Goal: Information Seeking & Learning: Find specific page/section

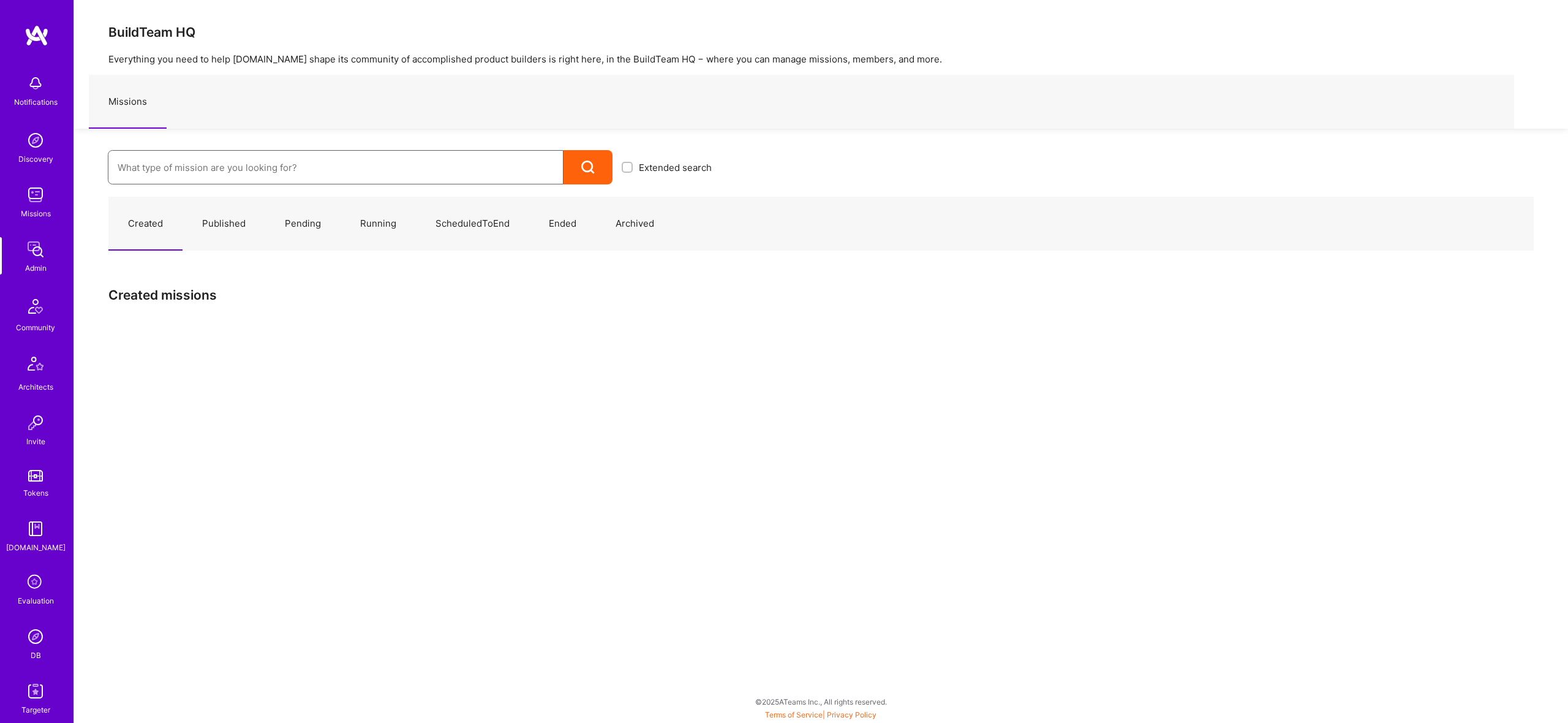
click at [417, 159] on input at bounding box center [336, 168] width 436 height 32
paste input "WisePal: Team for Fintech Growth and Product."
type input "WisePal: Team for Fintech Growth and Product."
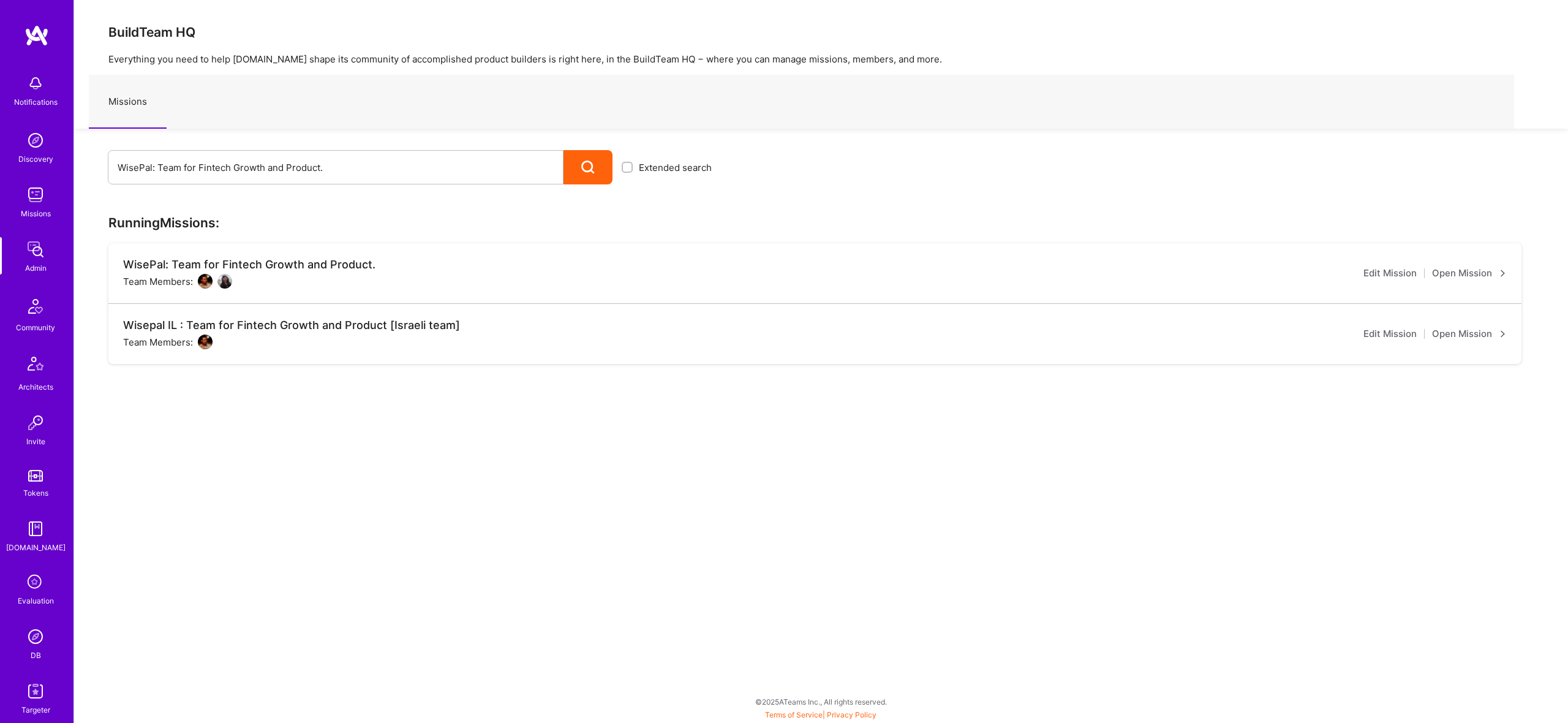
click at [276, 445] on div "BuildTeam HQ Everything you need to help [DOMAIN_NAME] shape its community of a…" at bounding box center [821, 362] width 1495 height 723
click at [203, 276] on img at bounding box center [205, 281] width 15 height 15
click at [207, 277] on img at bounding box center [205, 281] width 15 height 15
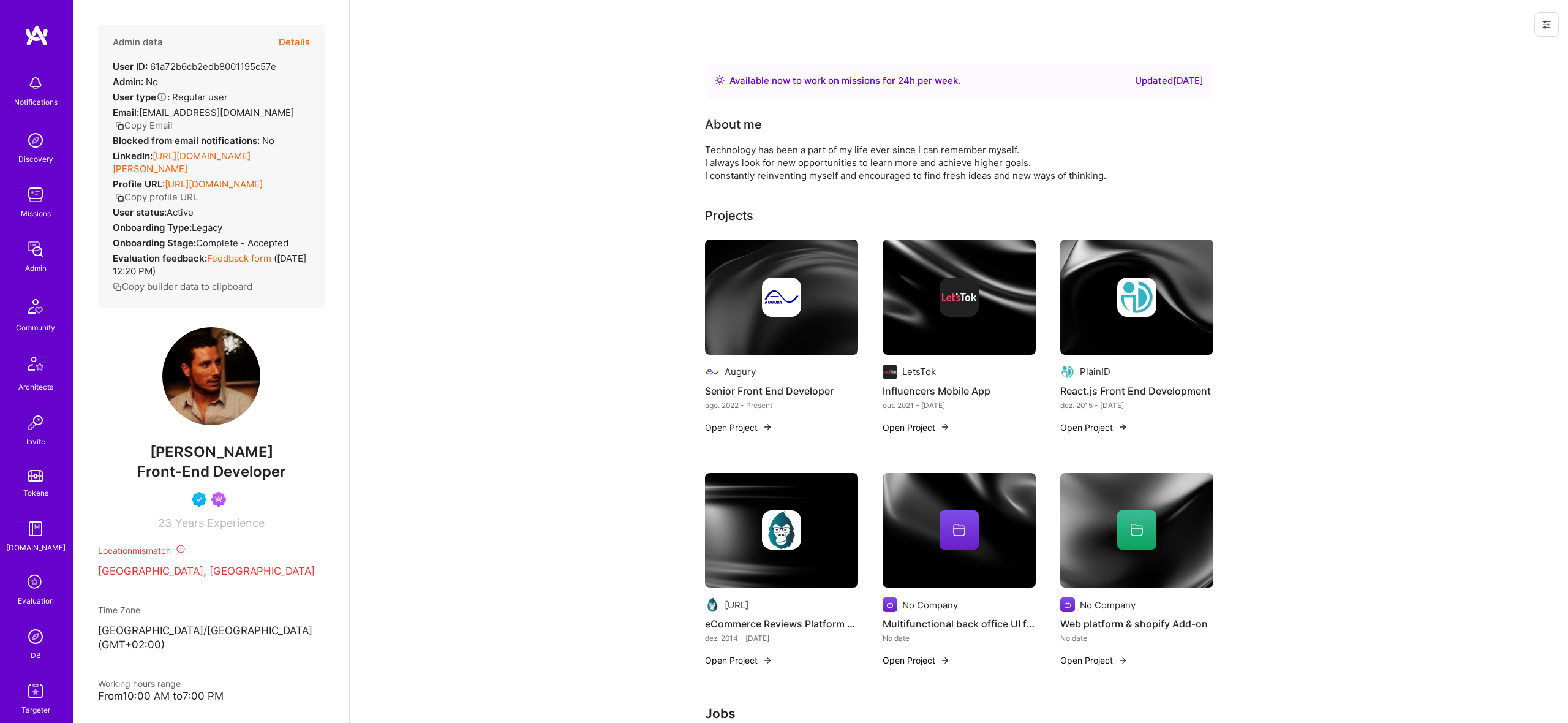
click at [300, 40] on button "Details" at bounding box center [295, 42] width 32 height 36
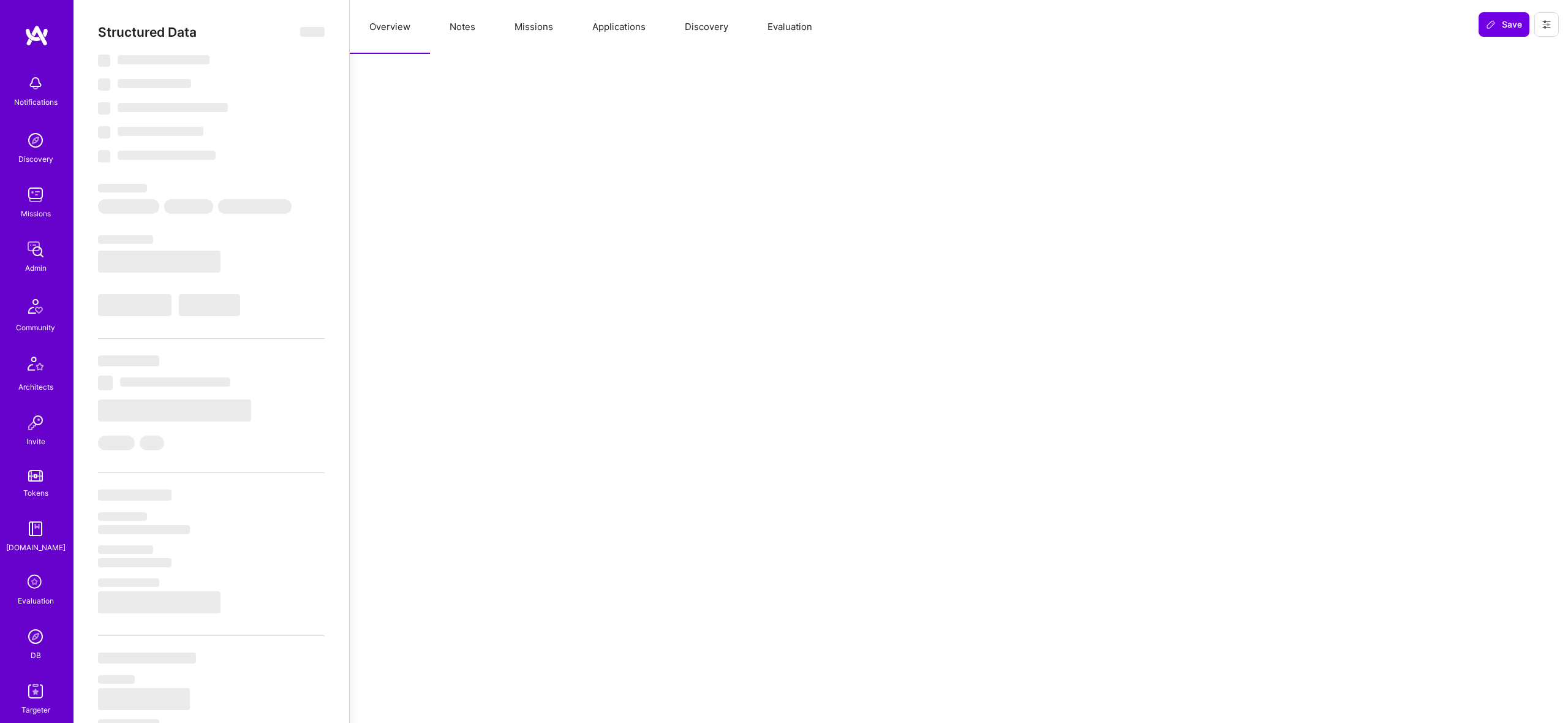
select select "Right Now"
select select "5"
select select "4"
select select "6"
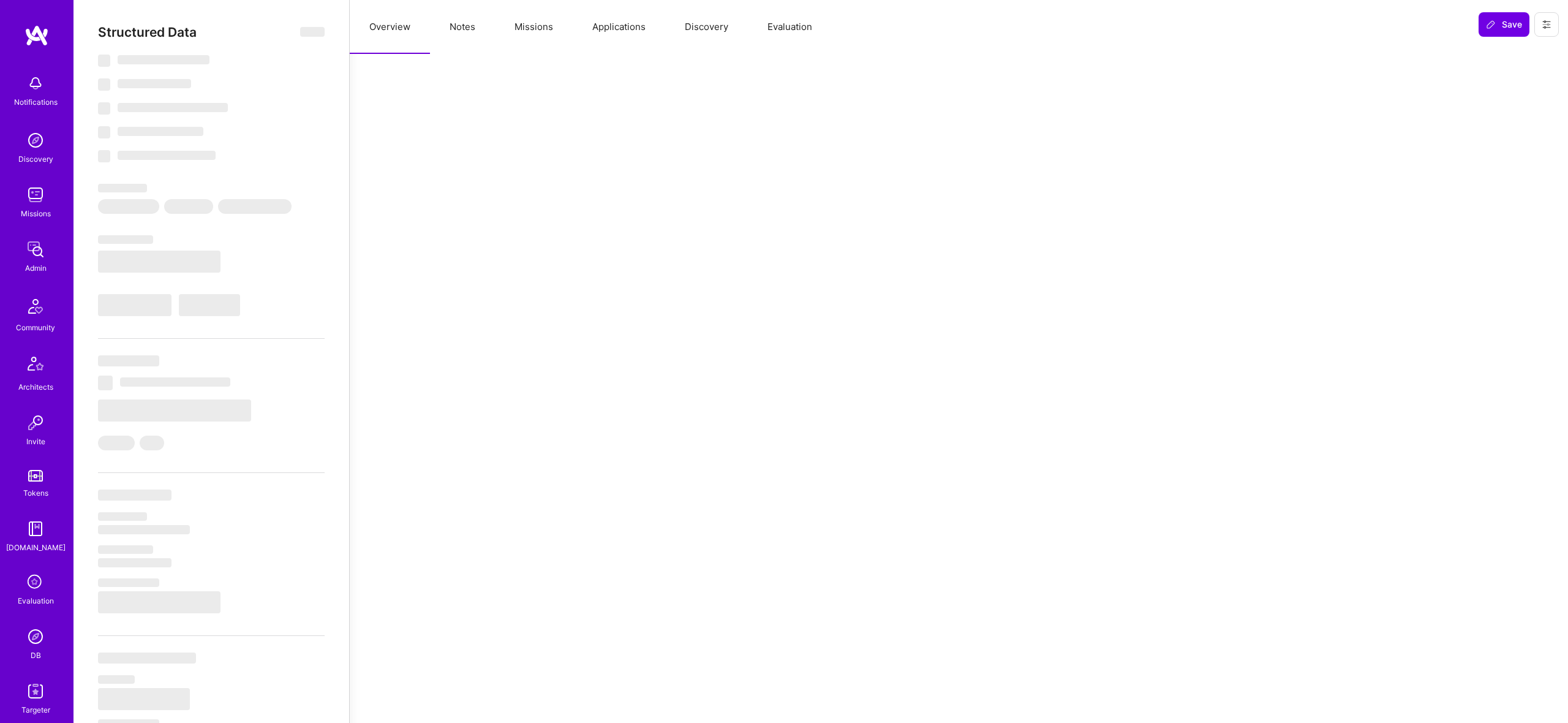
select select "US"
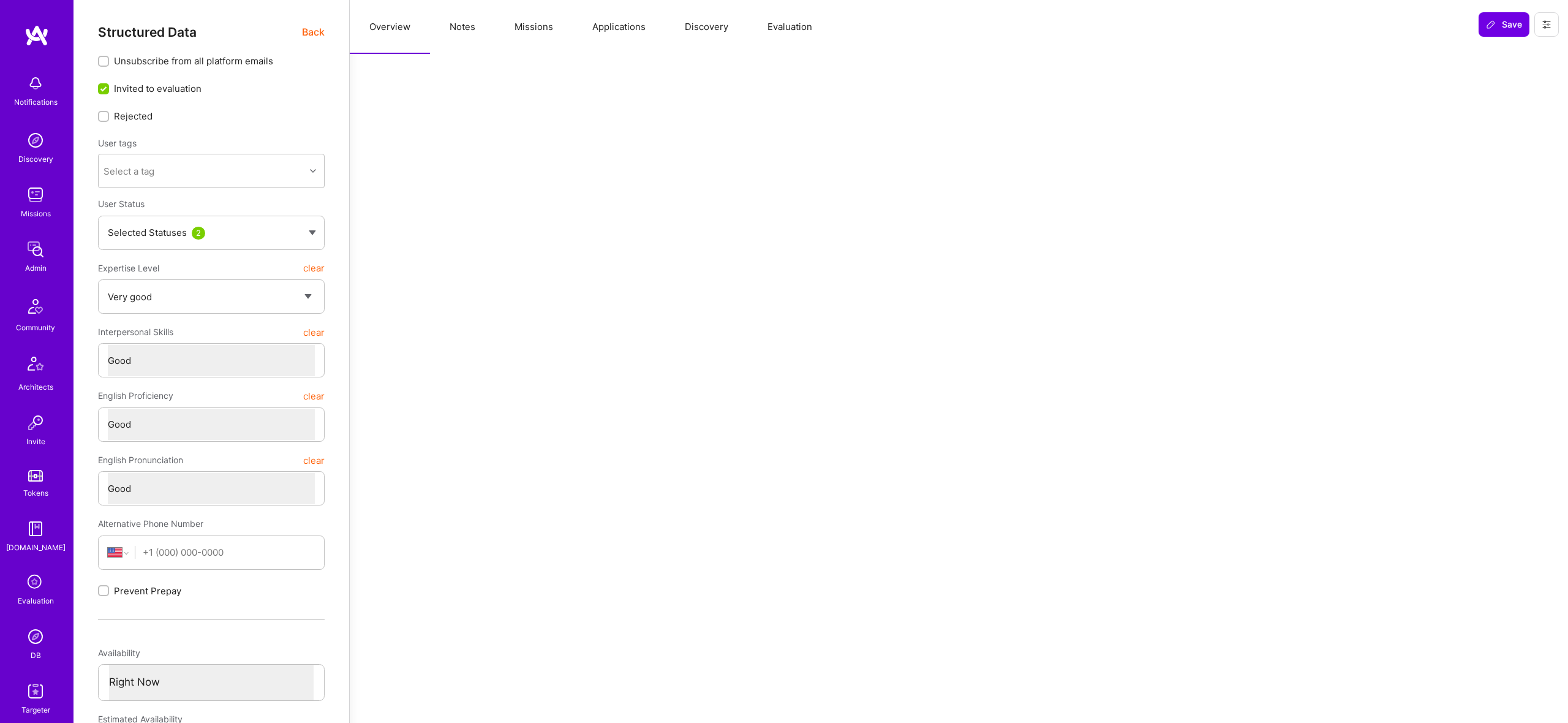
click at [637, 32] on button "Applications" at bounding box center [619, 27] width 92 height 54
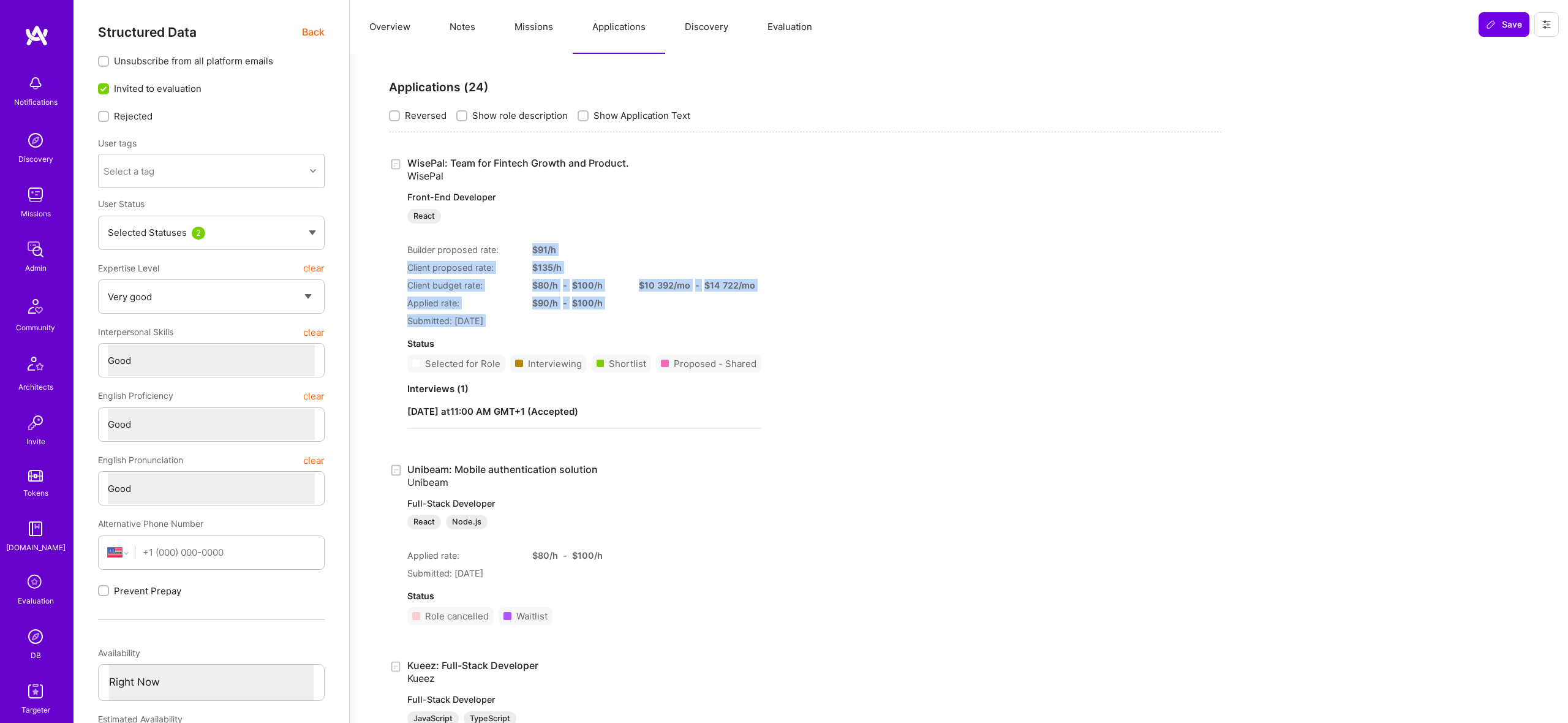
drag, startPoint x: 588, startPoint y: 241, endPoint x: 831, endPoint y: 330, distance: 258.8
click at [831, 330] on div "WisePal: Team for Fintech Growth and Product. WisePal Front-End Developer React…" at bounding box center [805, 298] width 833 height 282
click at [530, 23] on button "Missions" at bounding box center [533, 27] width 77 height 54
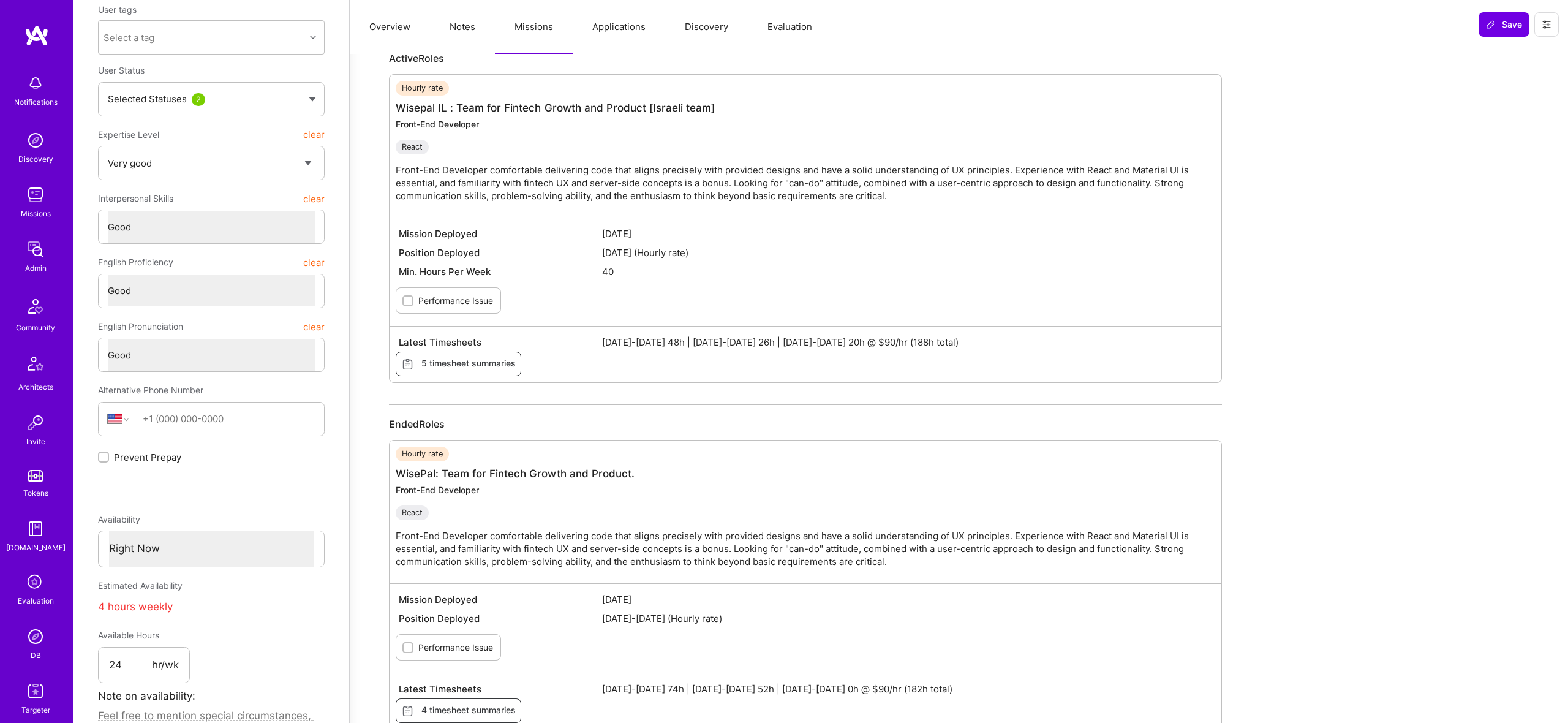
scroll to position [86, 0]
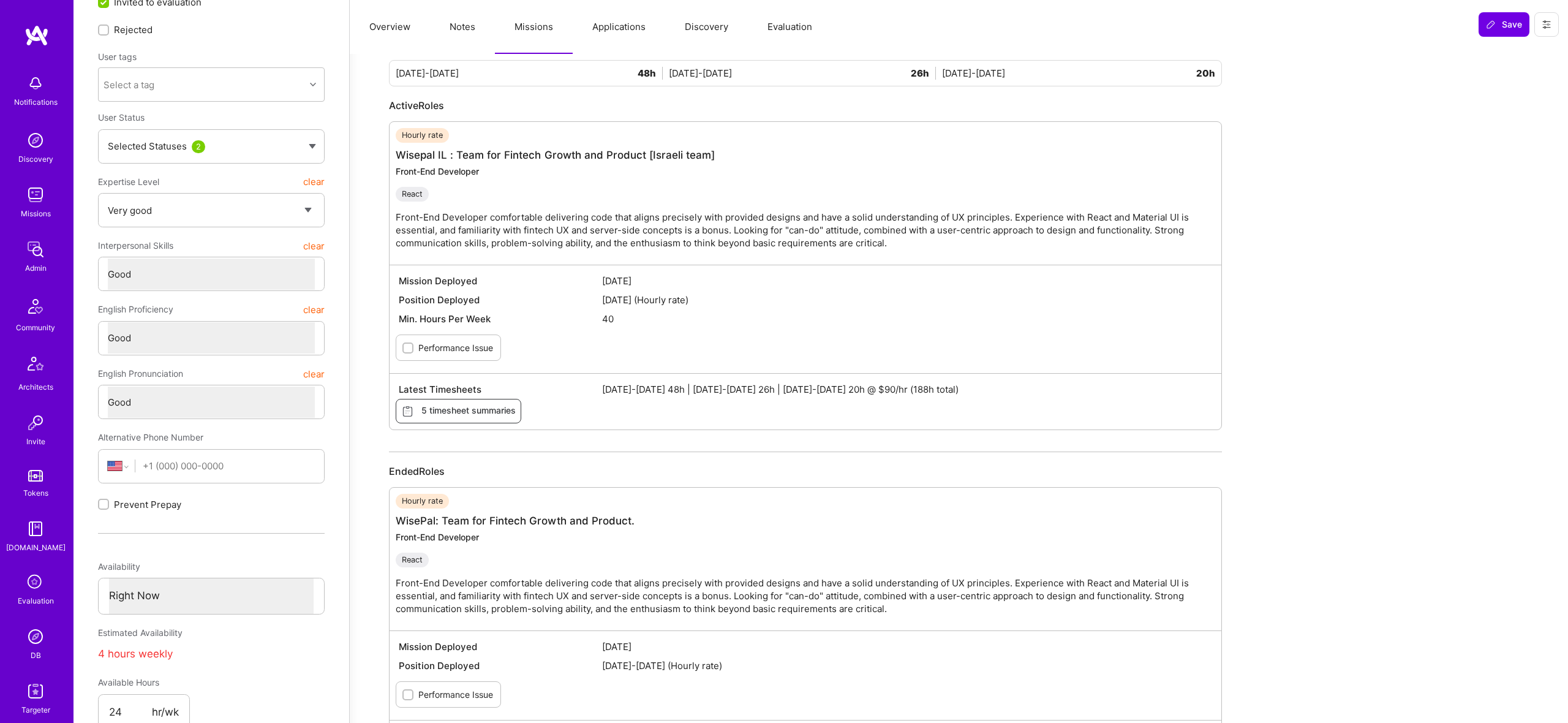
click at [35, 255] on img at bounding box center [35, 250] width 24 height 24
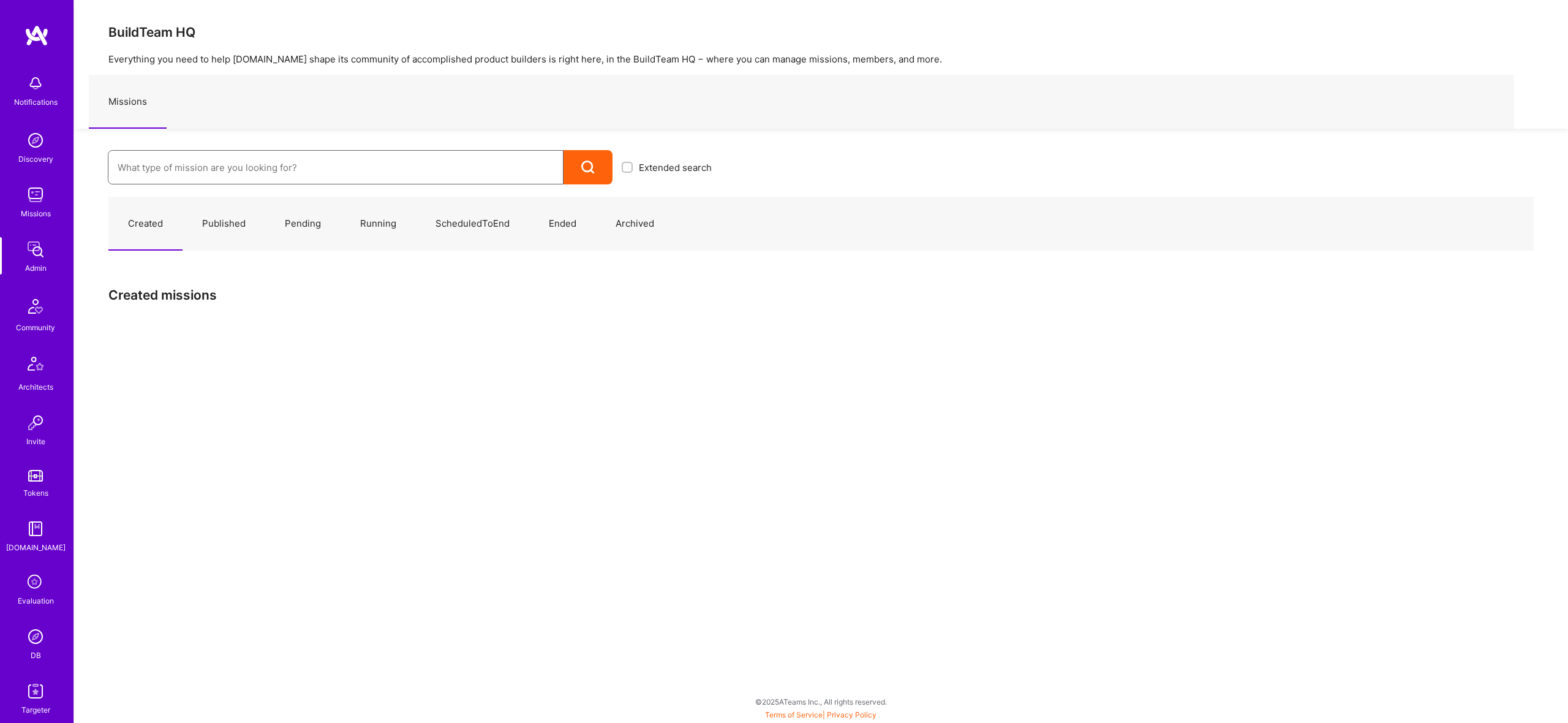
click at [342, 158] on input at bounding box center [336, 168] width 436 height 32
paste input "[PERSON_NAME] Global: Product Lead for Global Expansion"
type input "[PERSON_NAME] Global: Product Lead for Global Expansion"
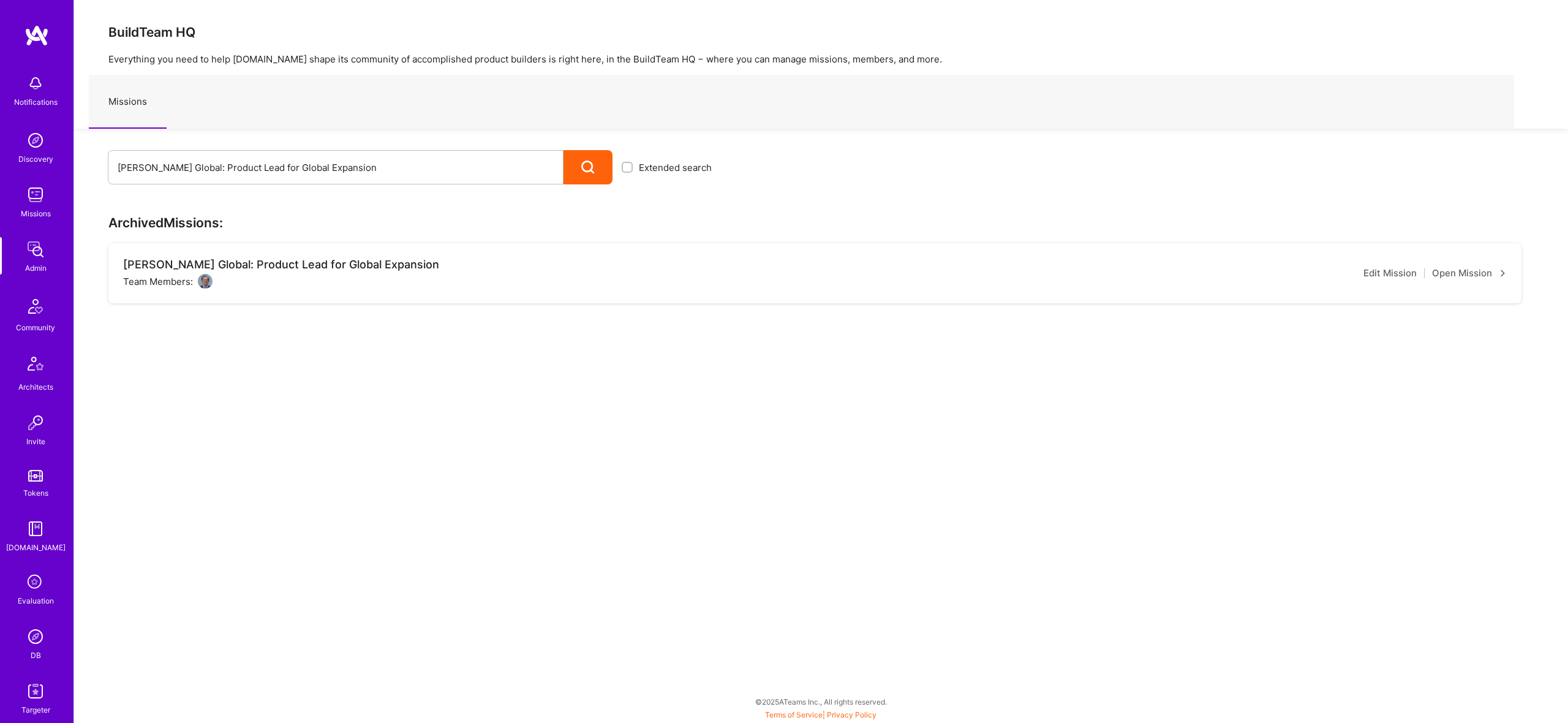
click at [1484, 271] on link "Open Mission" at bounding box center [1469, 273] width 75 height 15
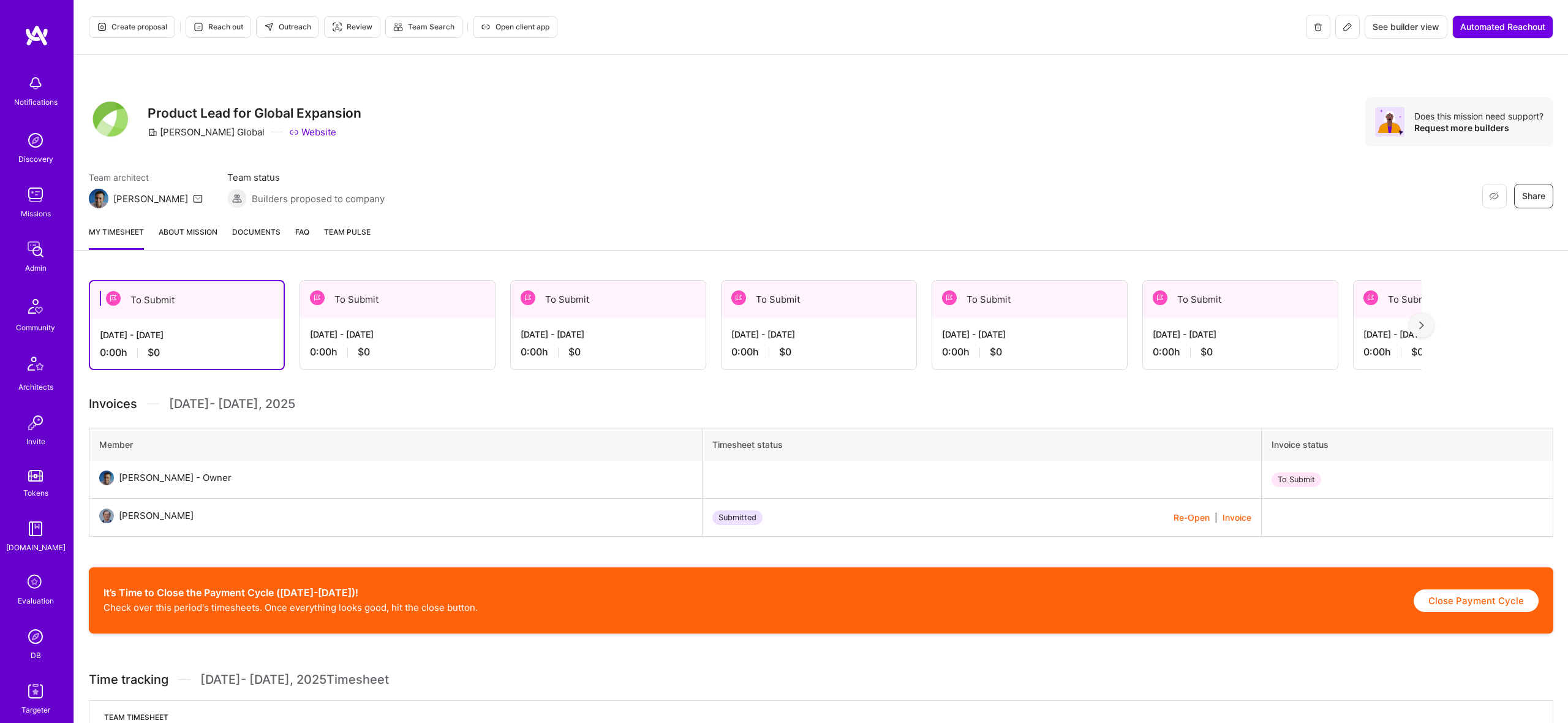
click at [196, 228] on link "About Mission" at bounding box center [188, 237] width 59 height 24
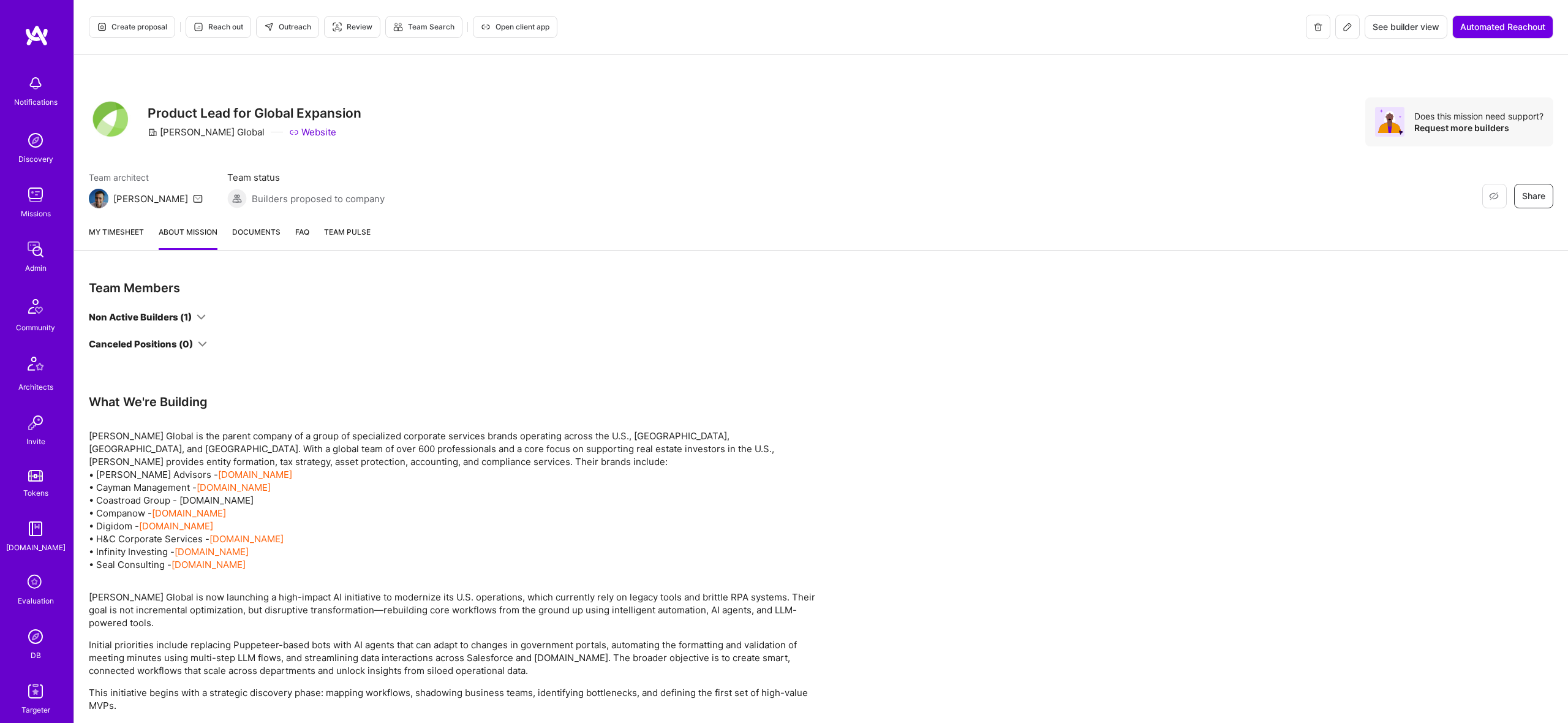
click at [120, 230] on link "My timesheet" at bounding box center [116, 237] width 55 height 24
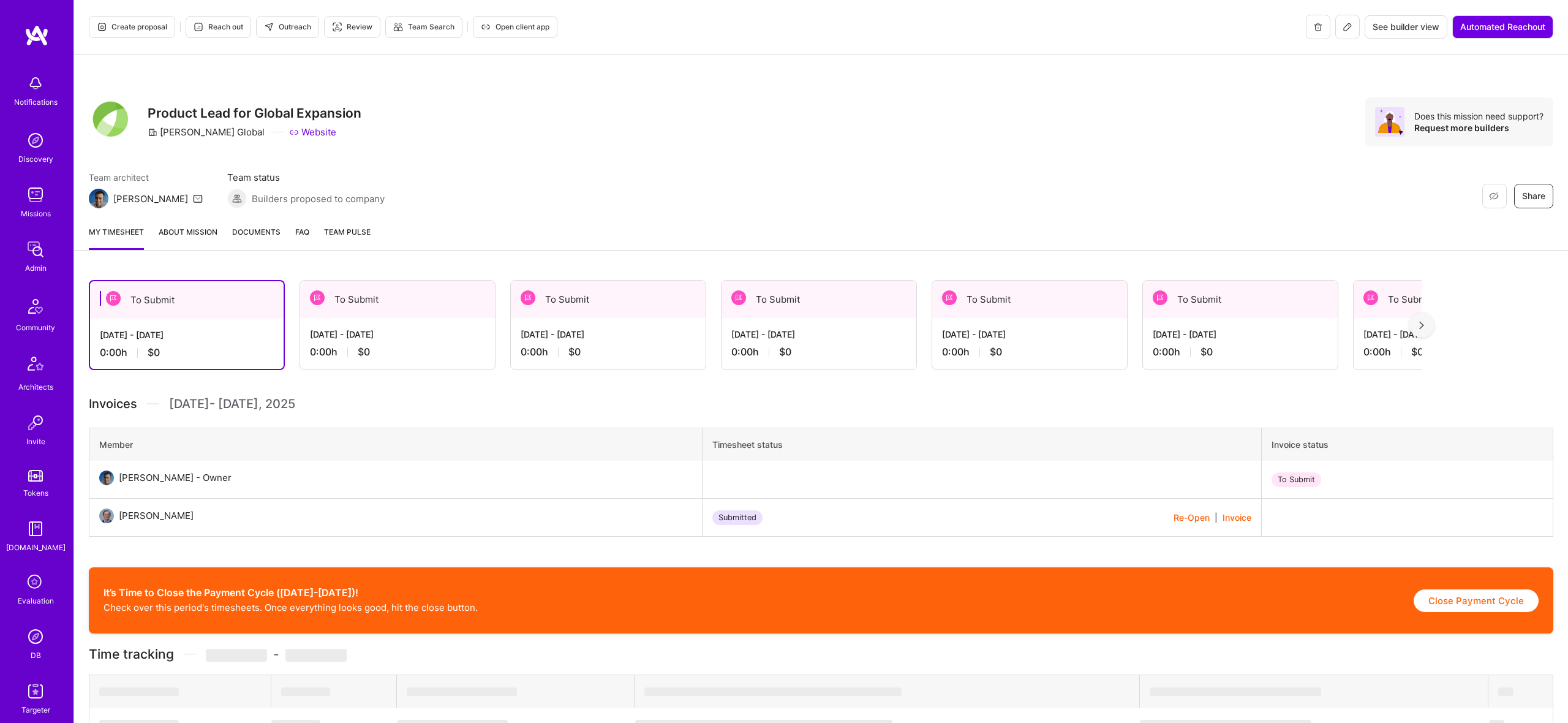
click at [167, 227] on link "About Mission" at bounding box center [188, 237] width 59 height 24
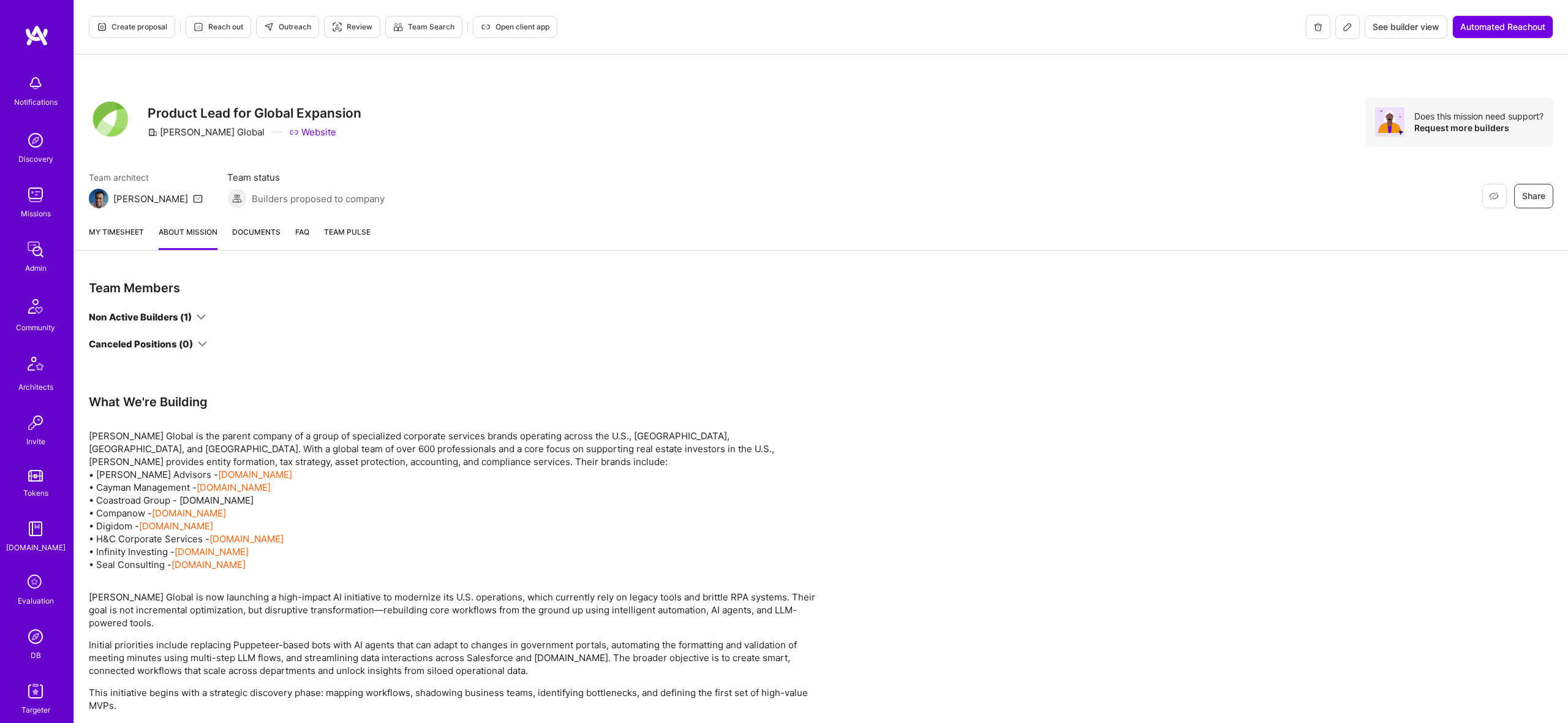
click at [203, 317] on icon at bounding box center [201, 317] width 9 height 9
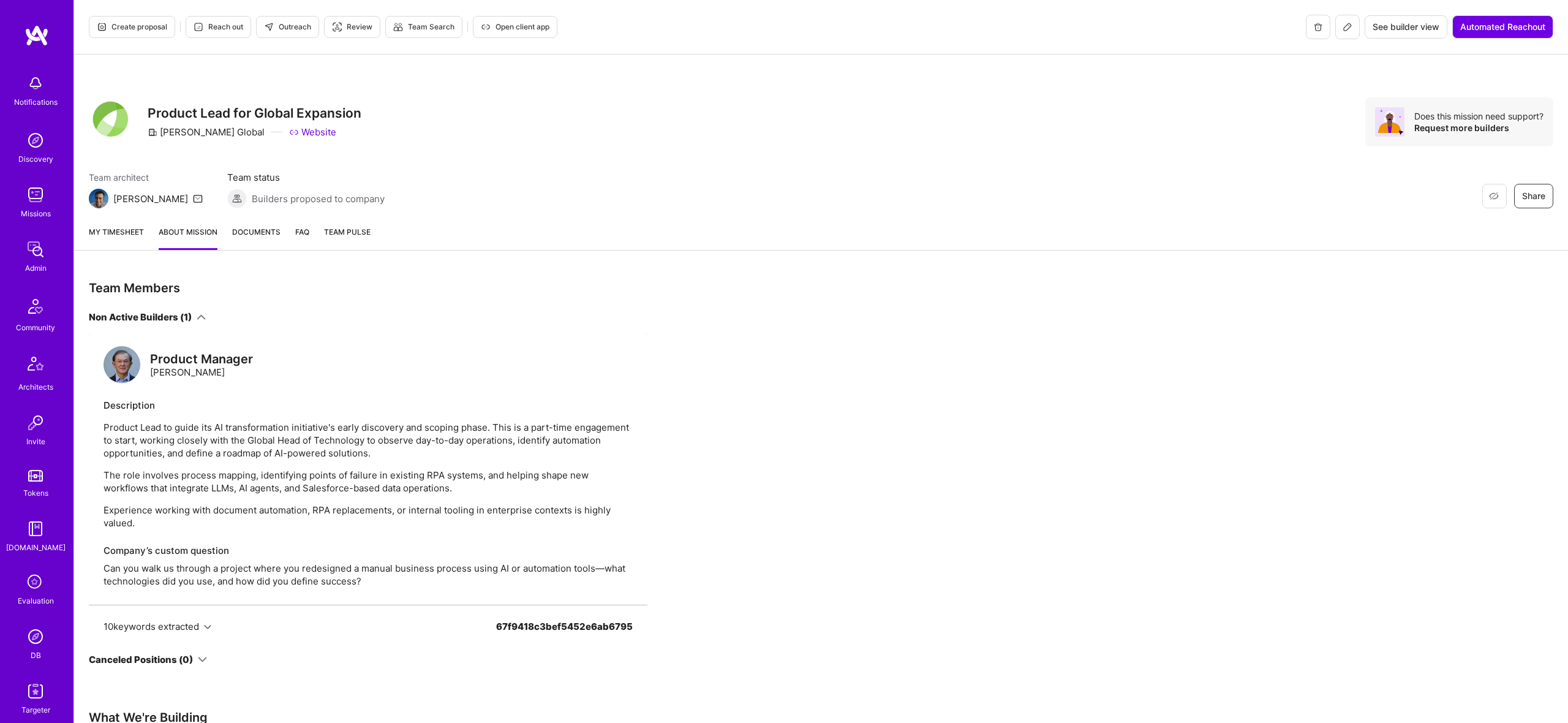
click at [1344, 24] on icon at bounding box center [1348, 27] width 10 height 10
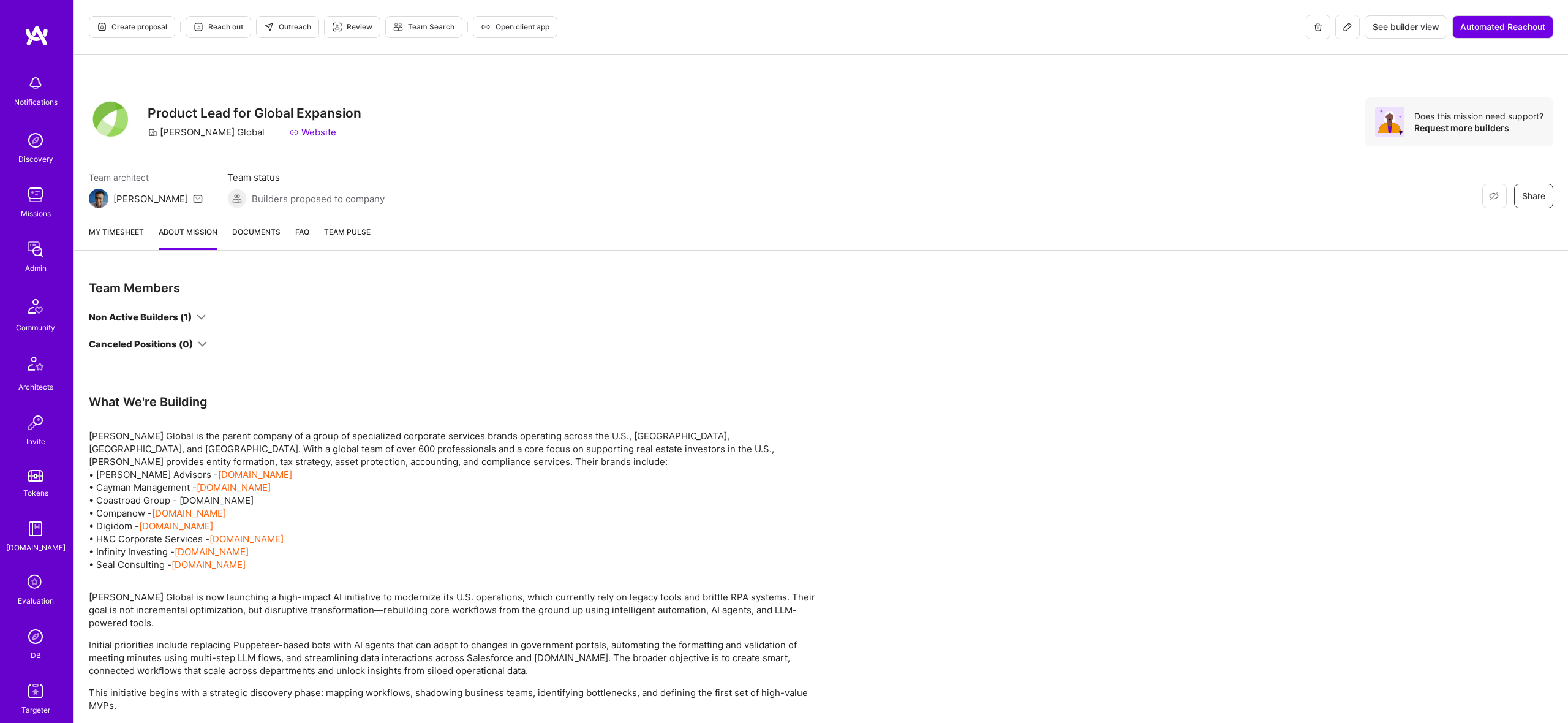
click at [174, 131] on div "[PERSON_NAME] Global" at bounding box center [206, 132] width 117 height 13
copy div "[PERSON_NAME]"
click at [37, 249] on img at bounding box center [35, 250] width 24 height 24
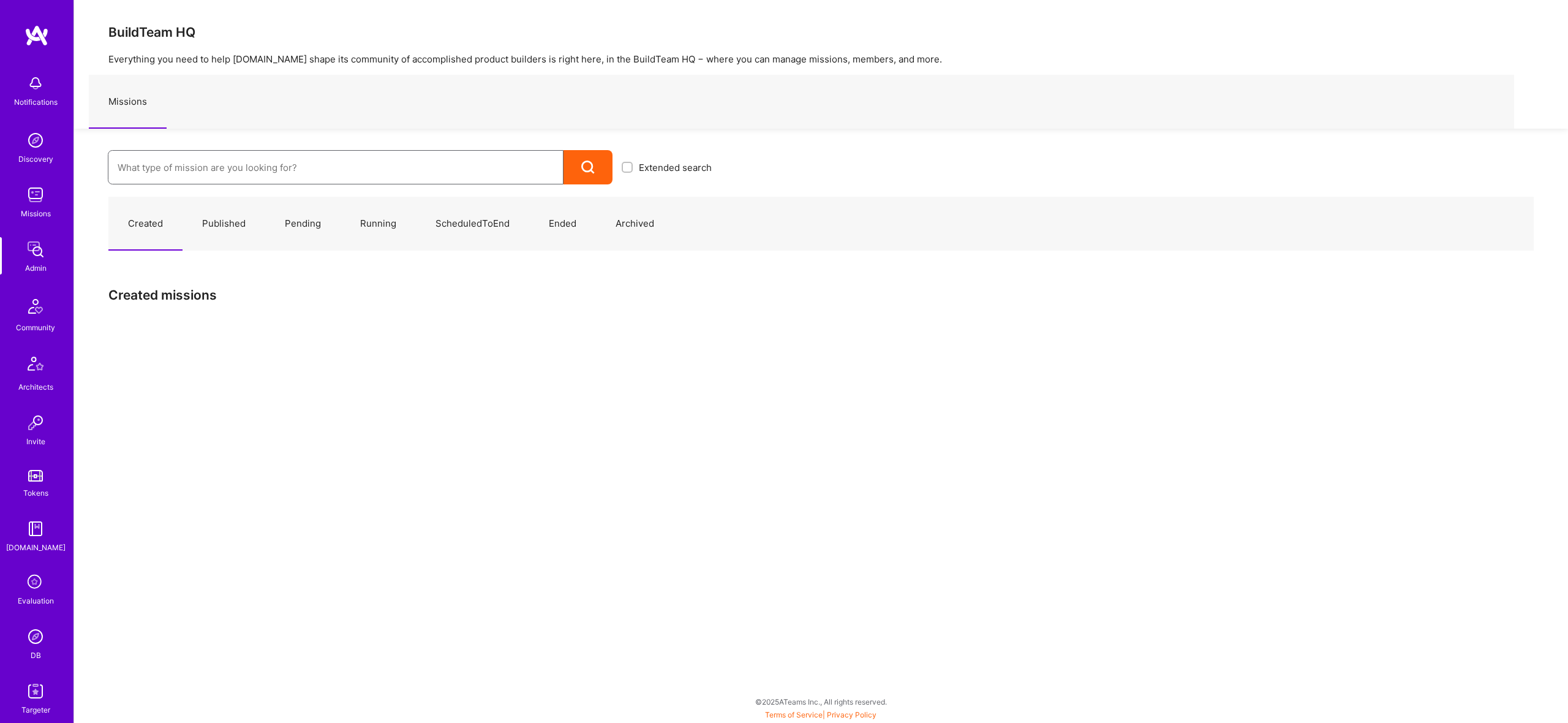
click at [422, 168] on input at bounding box center [336, 168] width 436 height 32
paste input "[PERSON_NAME] Global: Salesforce Developer – Marketing Cloud Migration"
type input "[PERSON_NAME] Global: Salesforce Developer – Marketing Cloud Migration"
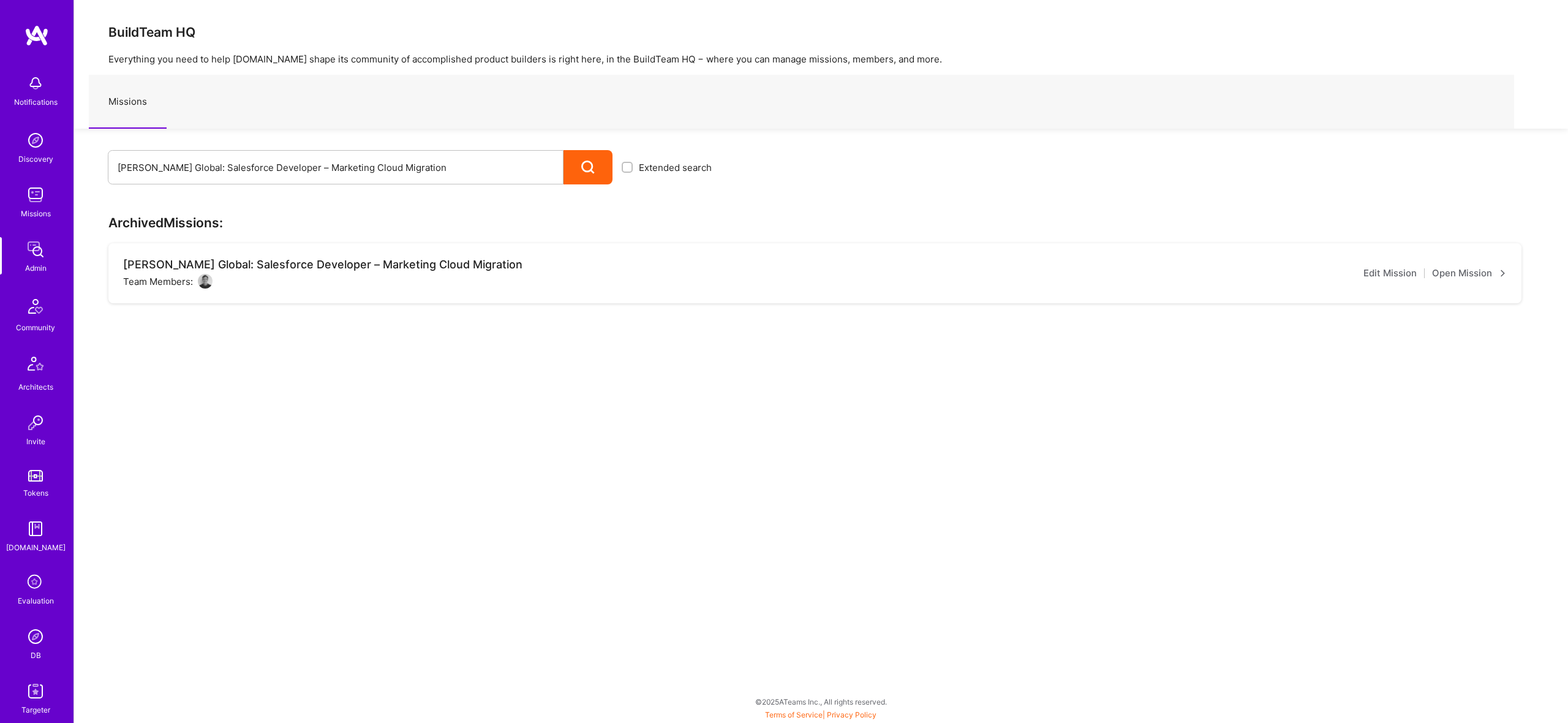
click at [284, 255] on div "[PERSON_NAME] Global: Salesforce Developer – Marketing Cloud Migration Team Mem…" at bounding box center [814, 273] width 1413 height 60
click at [305, 267] on div "[PERSON_NAME] Global: Salesforce Developer – Marketing Cloud Migration" at bounding box center [323, 265] width 399 height 14
click at [232, 169] on input "[PERSON_NAME] Global: Salesforce Developer – Marketing Cloud Migration" at bounding box center [336, 168] width 436 height 32
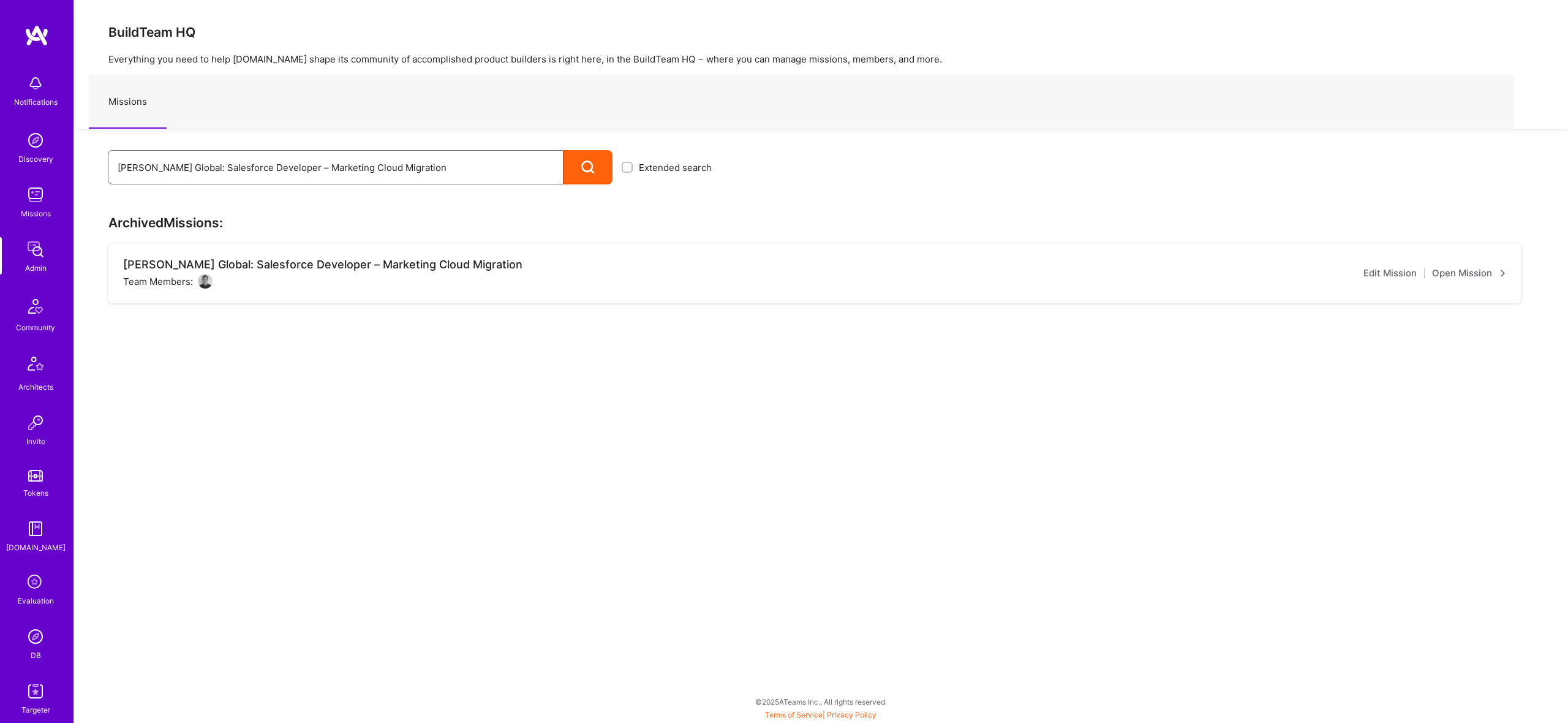
paste input "Dazn: Internal Contractors - Community Managers, Product Manager"
type input "Dazn: Internal Contractors - Community Managers, Product Manager"
click at [569, 166] on div at bounding box center [588, 167] width 49 height 34
drag, startPoint x: 439, startPoint y: 167, endPoint x: 44, endPoint y: 151, distance: 395.3
click at [44, 151] on div "Notifications Discovery Missions Admin Community Architects Invite Tokens [DOMA…" at bounding box center [784, 359] width 1568 height 717
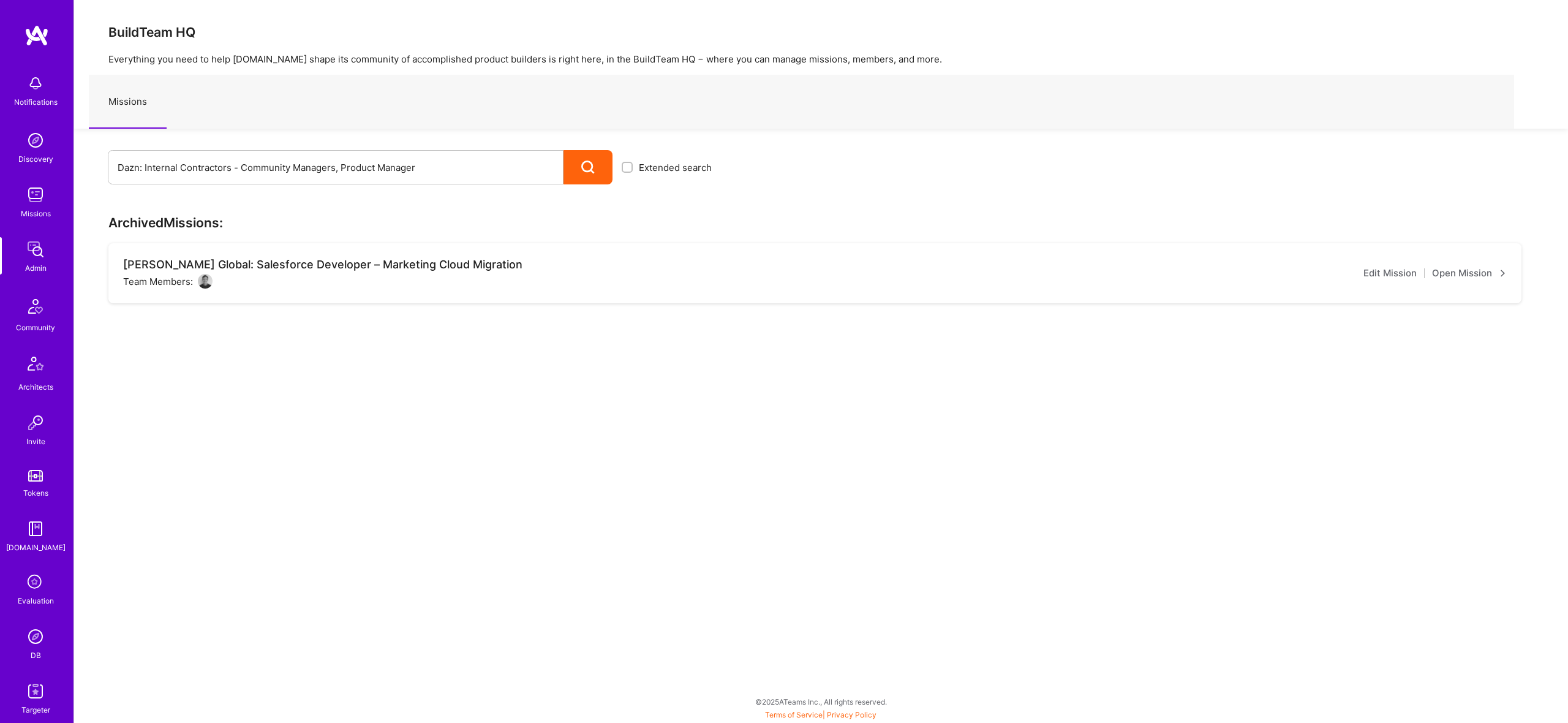
click at [32, 252] on img at bounding box center [35, 250] width 24 height 24
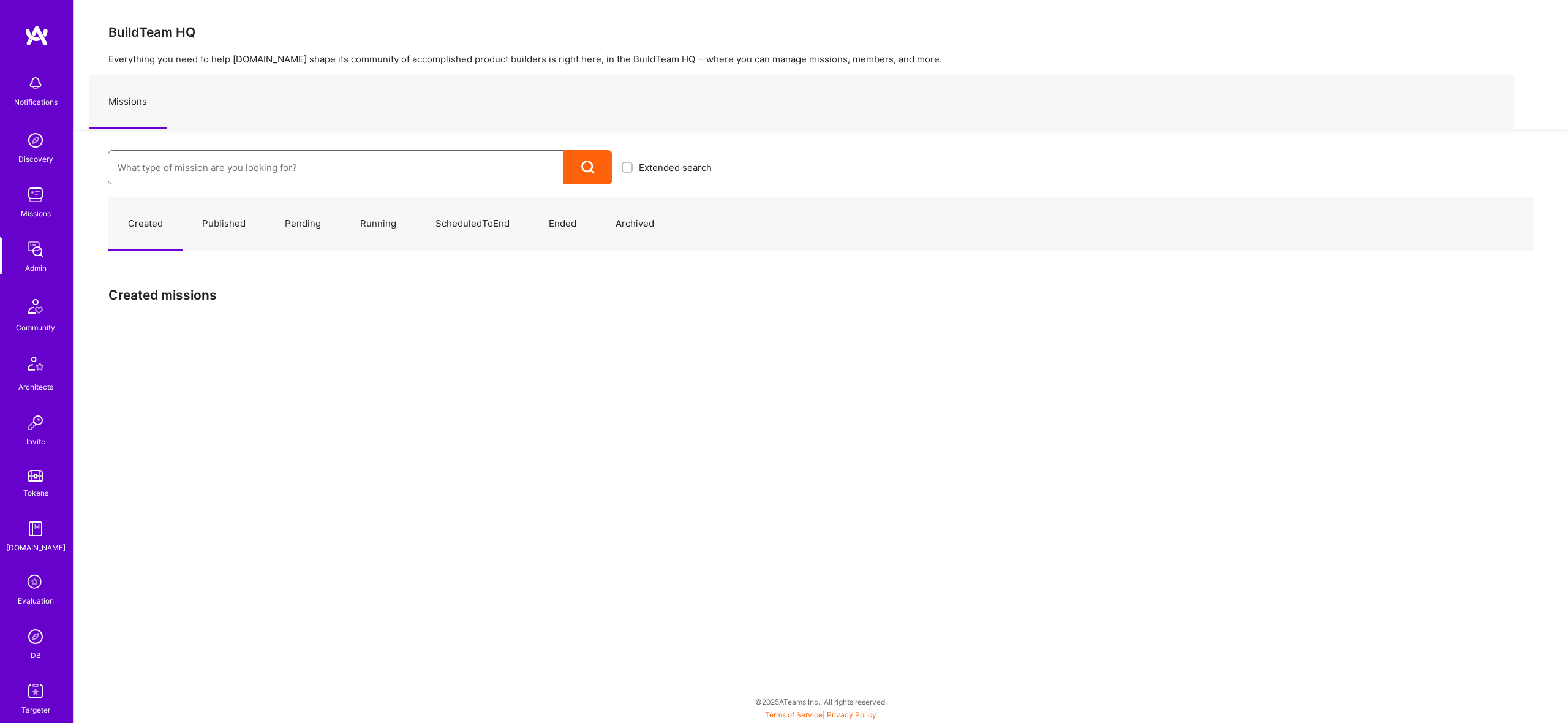
click at [204, 162] on input at bounding box center [336, 168] width 436 height 32
paste input "Dazn: Internal Contractors - Community Managers, Product Manager"
type input "Dazn: Internal Contractors - Community Managers, Product Manager"
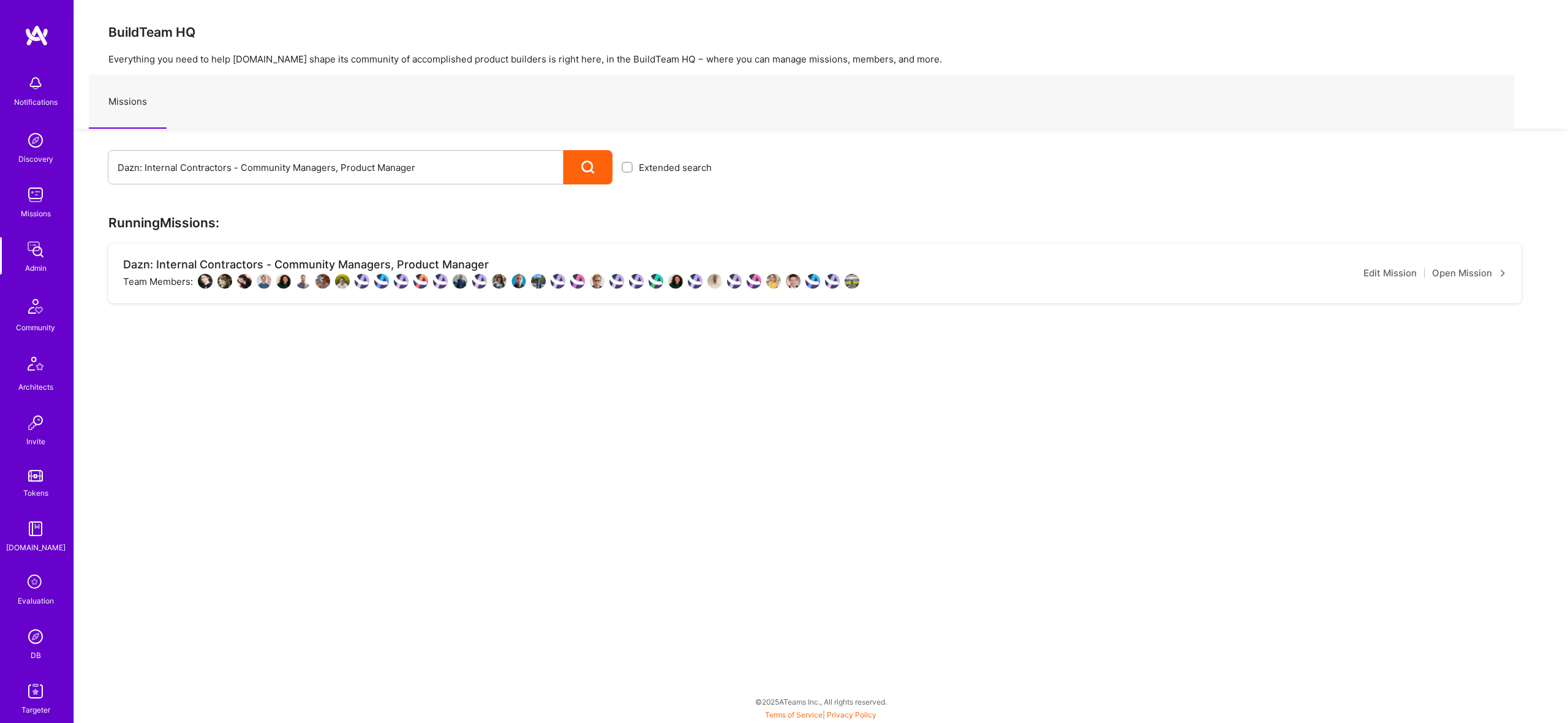
click at [1494, 276] on link "Open Mission" at bounding box center [1469, 273] width 75 height 15
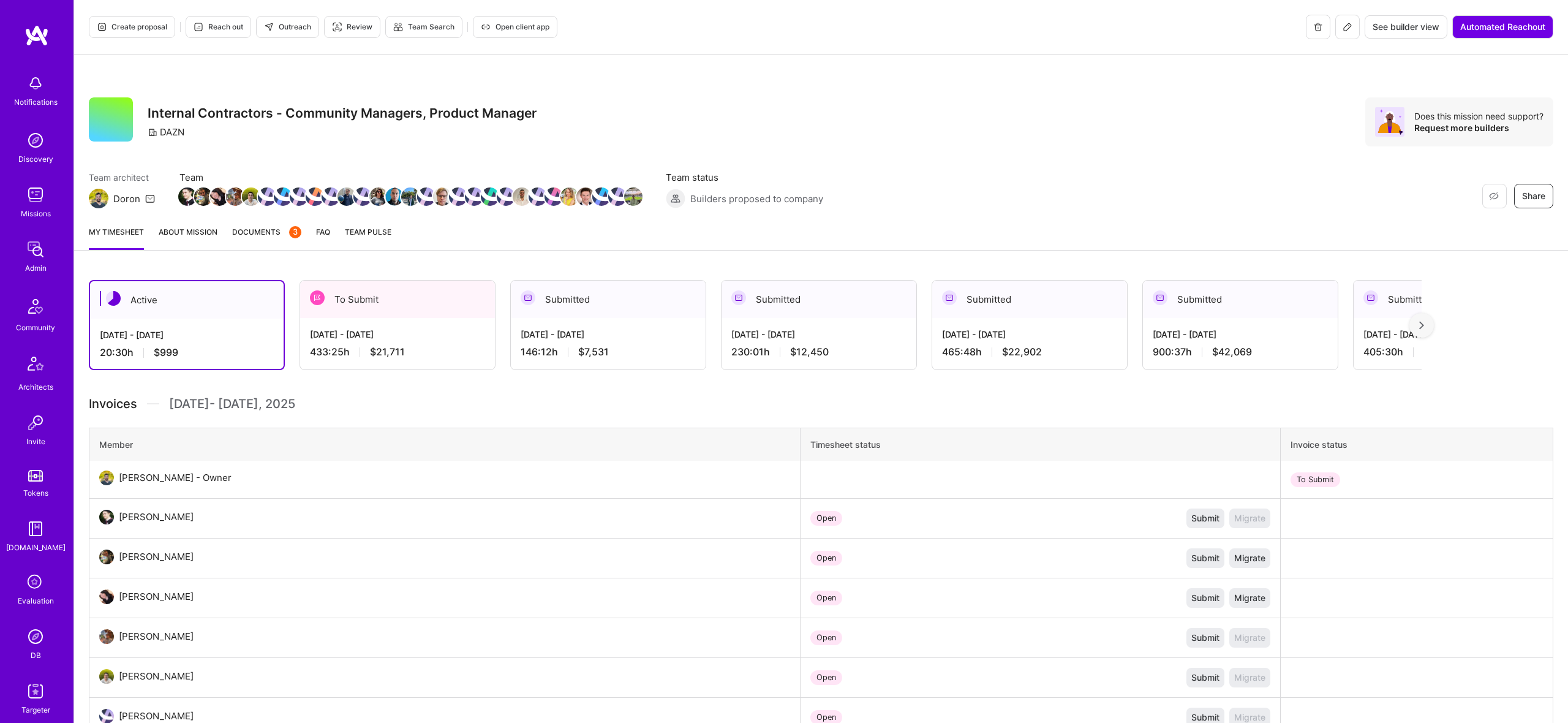
click at [818, 228] on div "My timesheet About Mission Documents 3 FAQ Team Pulse" at bounding box center [821, 233] width 1494 height 35
click at [184, 228] on link "About Mission" at bounding box center [188, 236] width 59 height 24
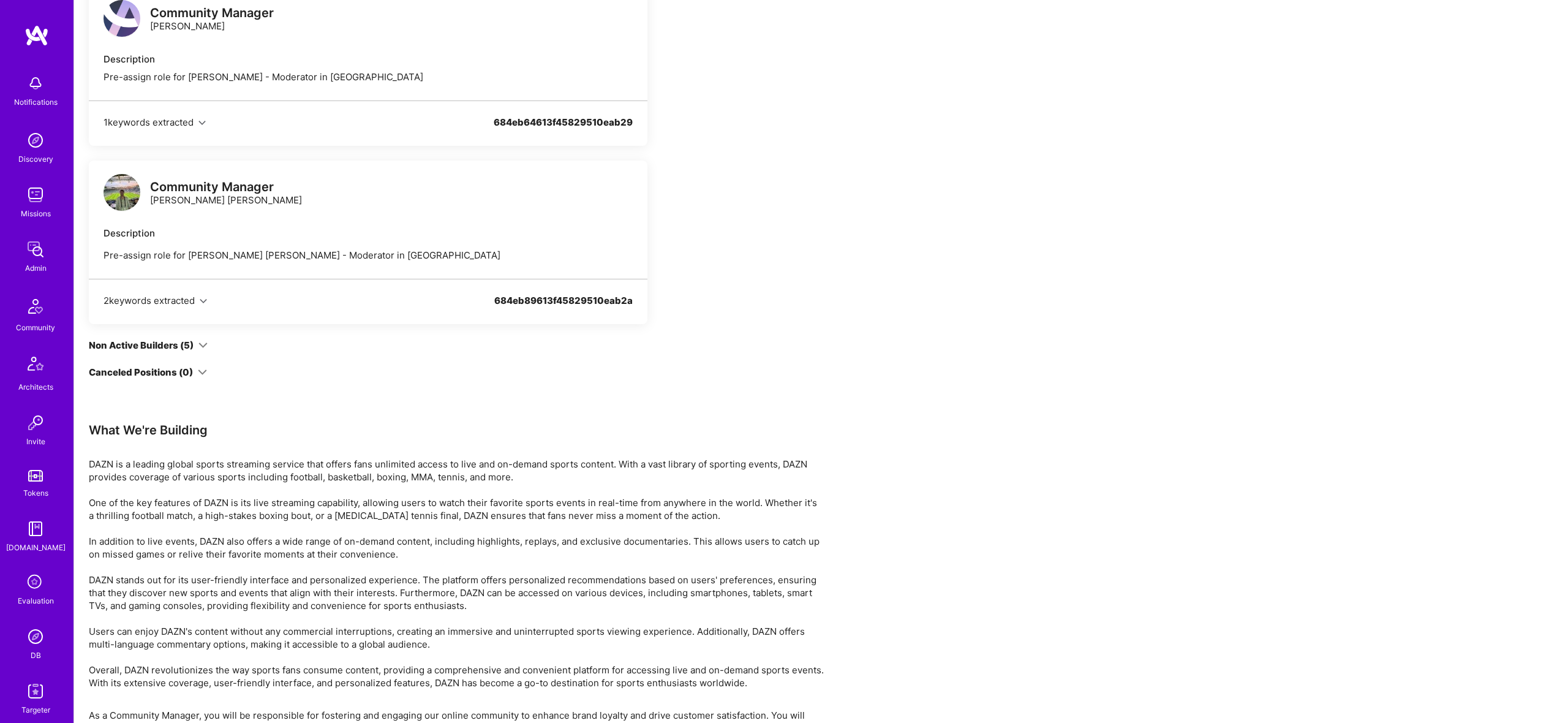
scroll to position [5032, 0]
click at [201, 344] on icon at bounding box center [203, 344] width 9 height 9
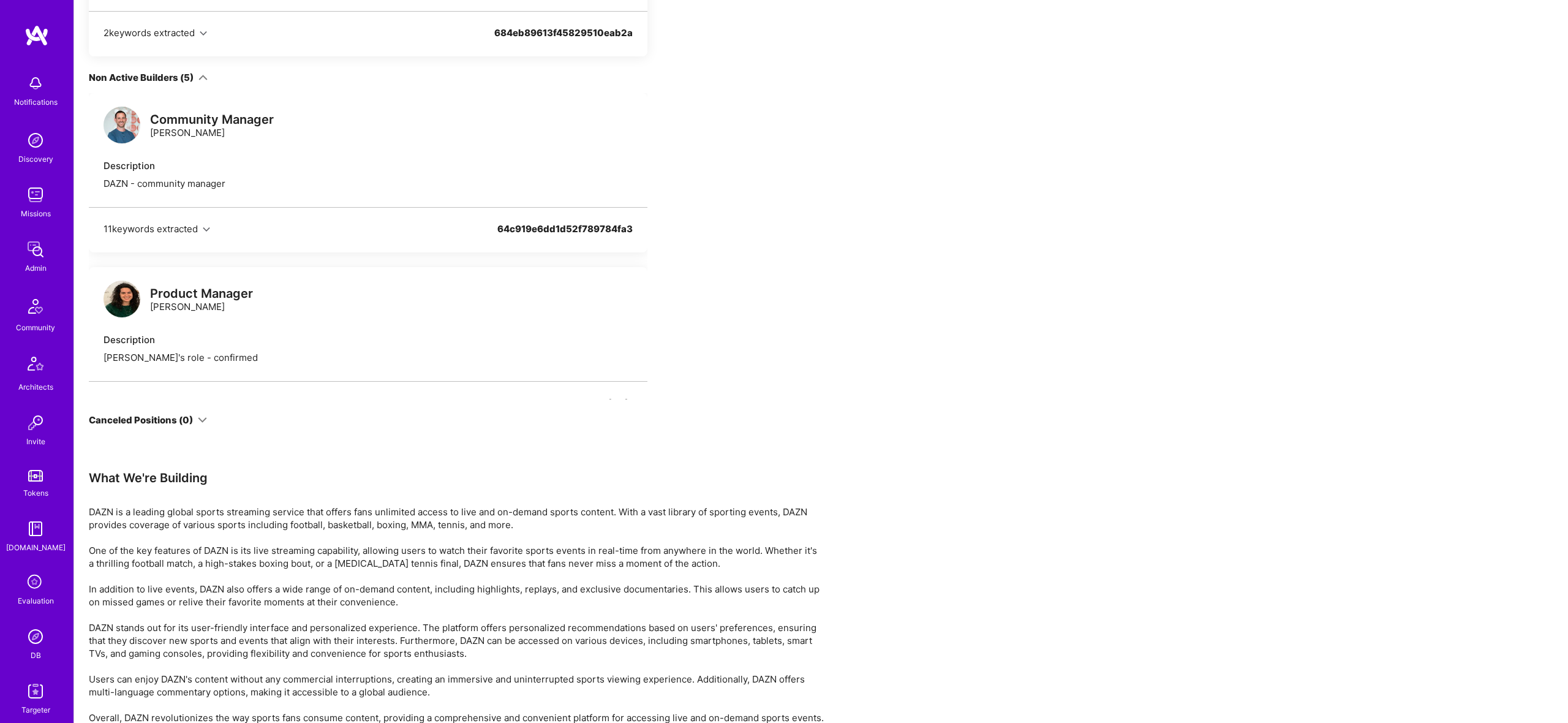
click at [201, 416] on icon at bounding box center [202, 420] width 9 height 9
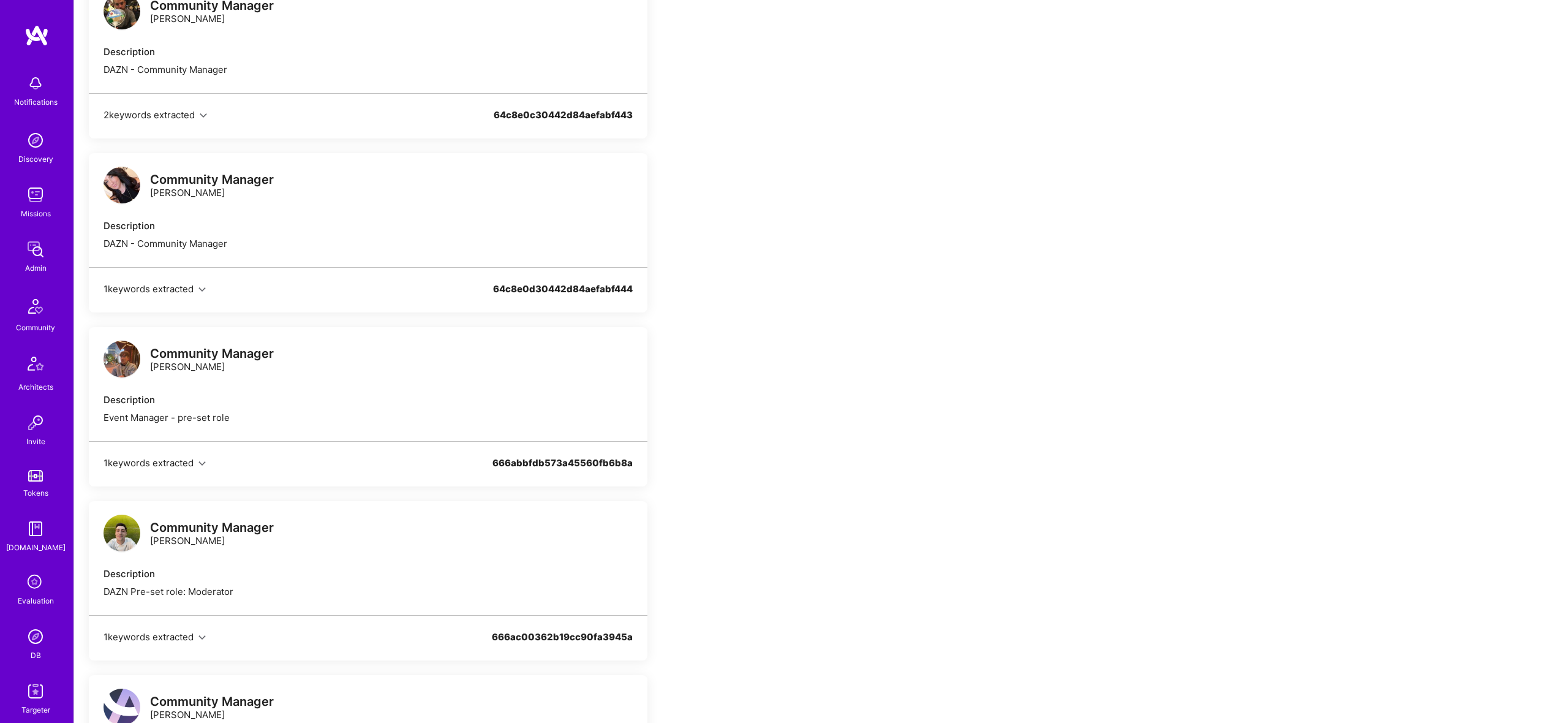
scroll to position [0, 0]
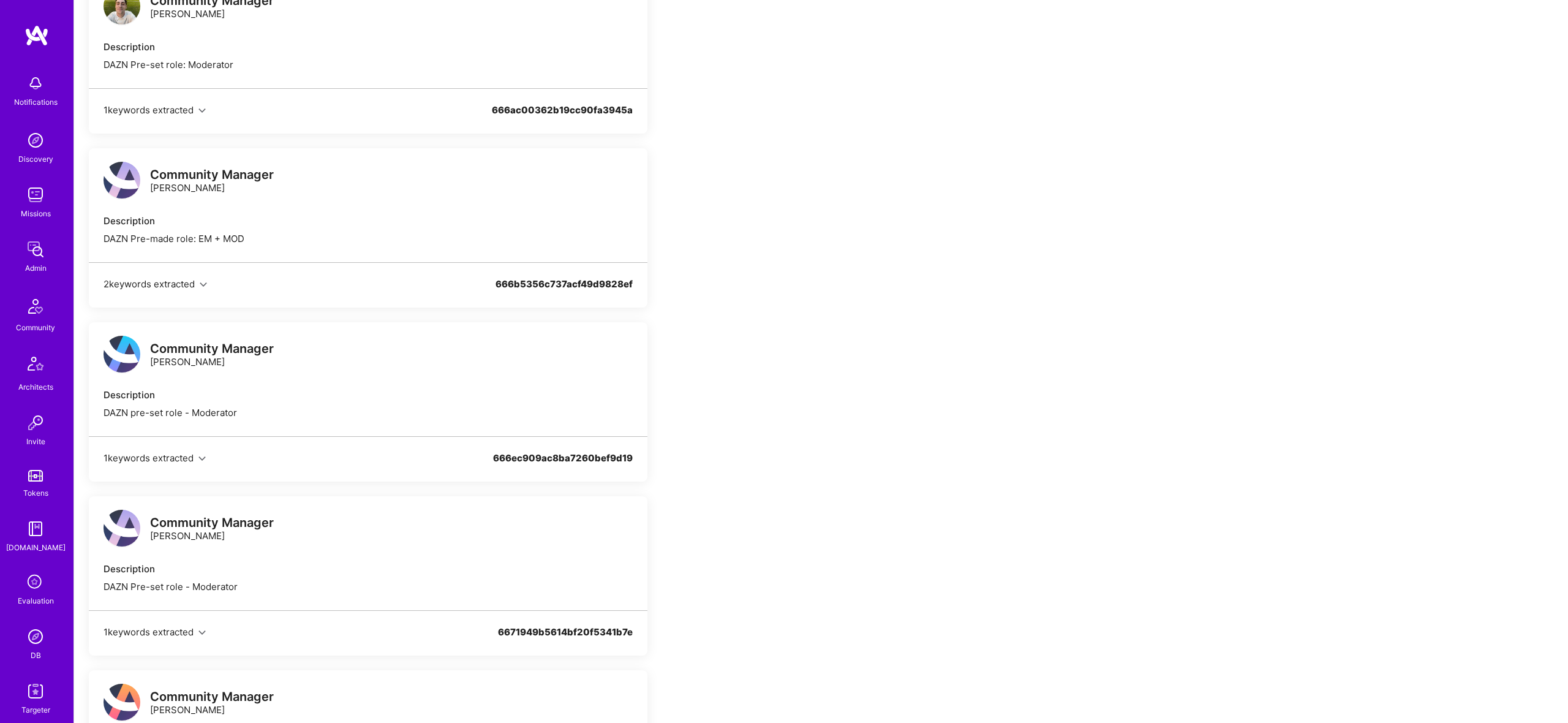
click at [120, 359] on img at bounding box center [121, 354] width 37 height 37
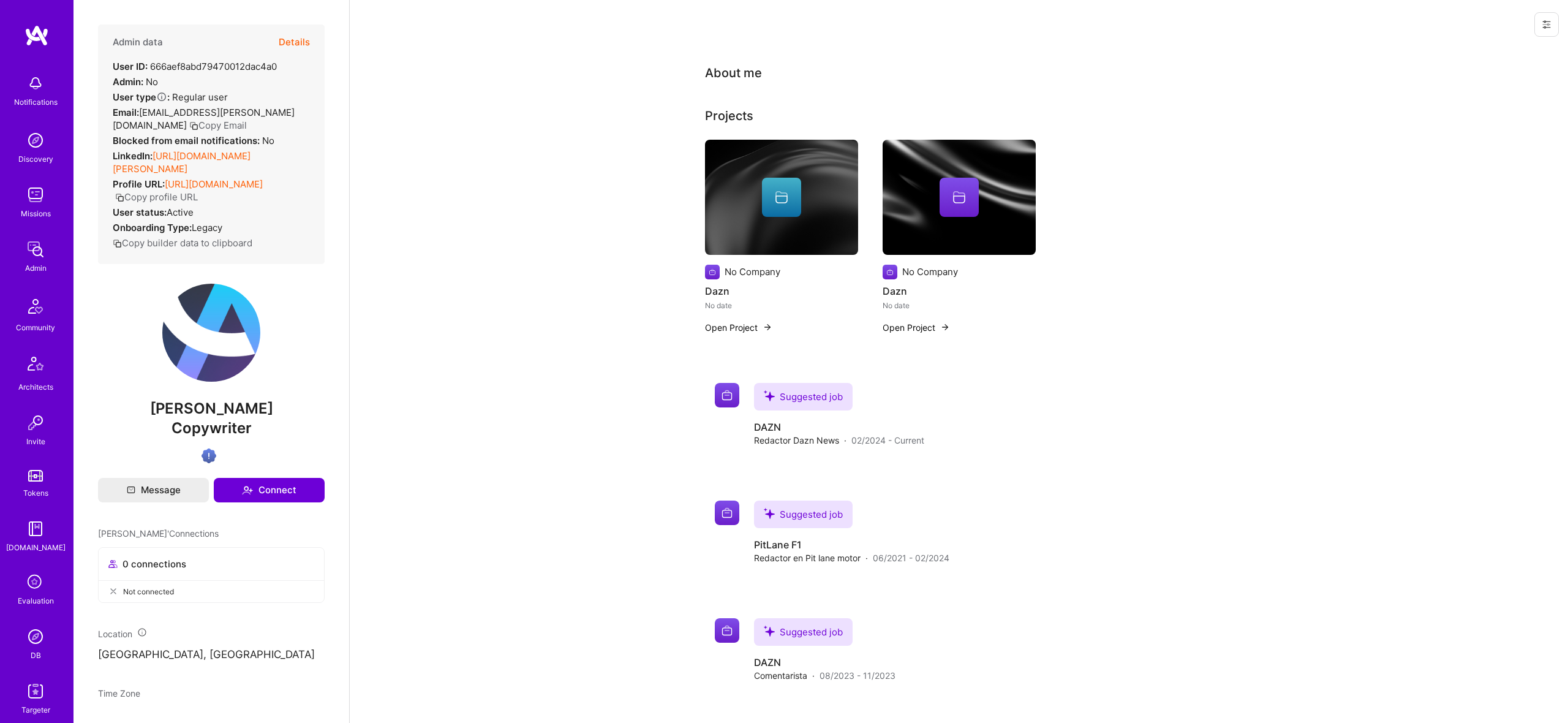
click at [290, 38] on button "Details" at bounding box center [295, 42] width 32 height 36
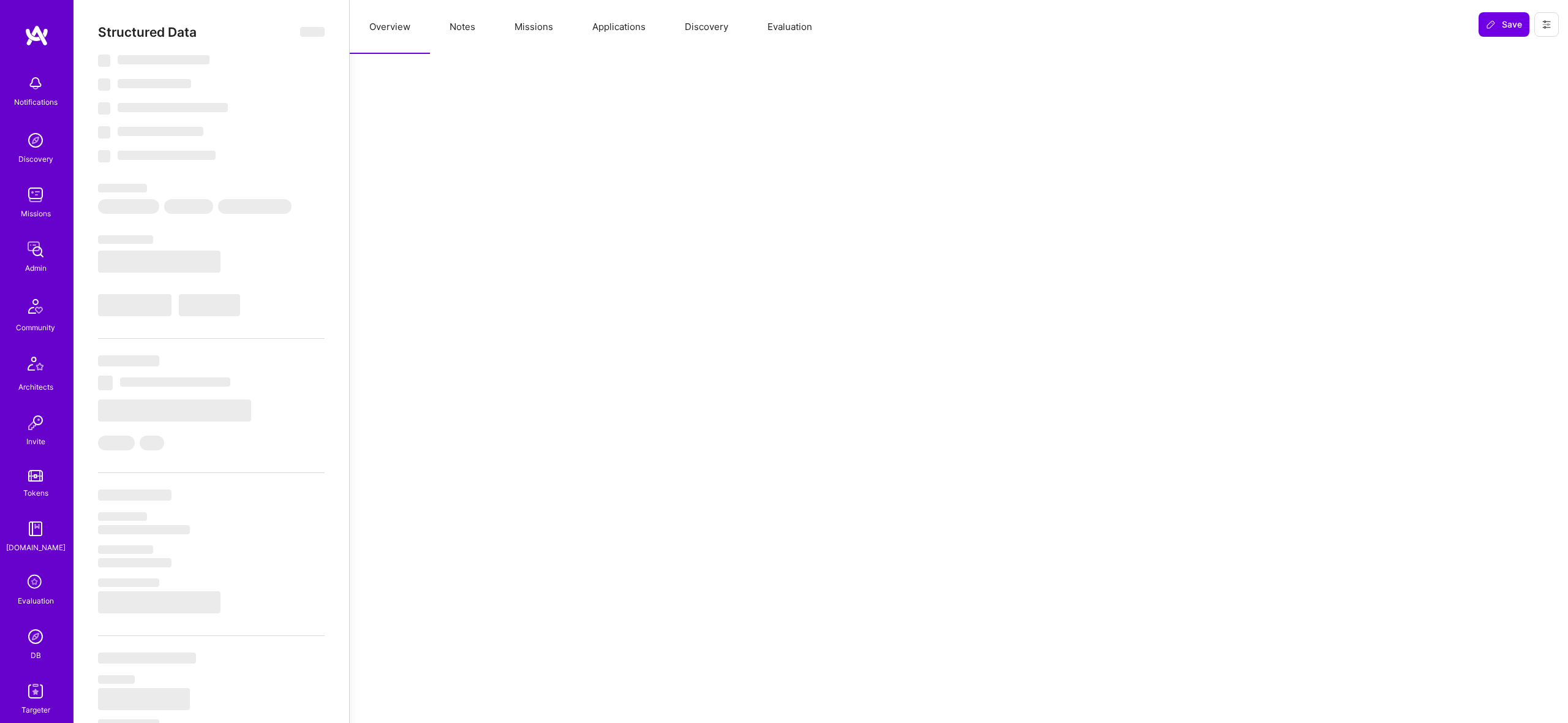
type textarea "x"
select select "Verified"
select select "US"
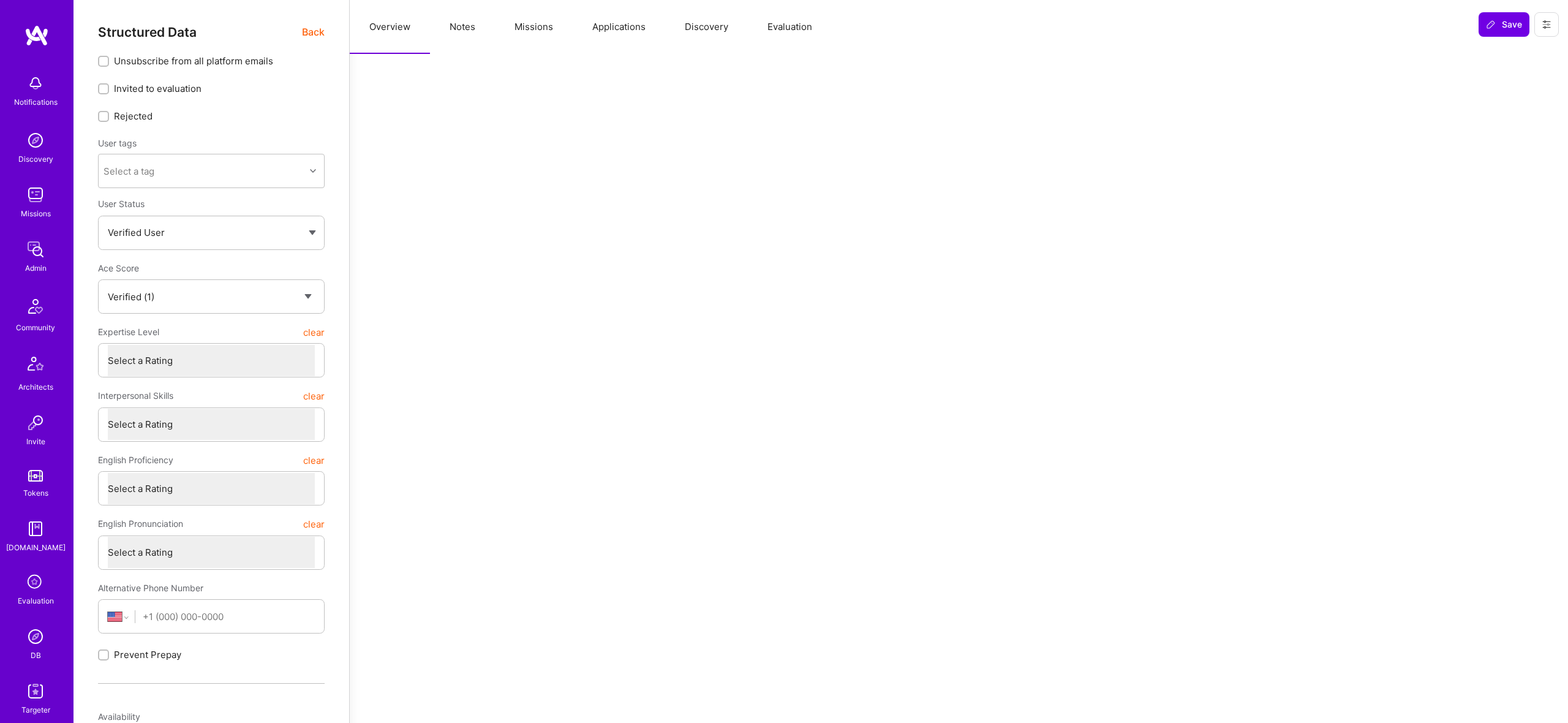
click at [532, 27] on button "Missions" at bounding box center [533, 27] width 77 height 54
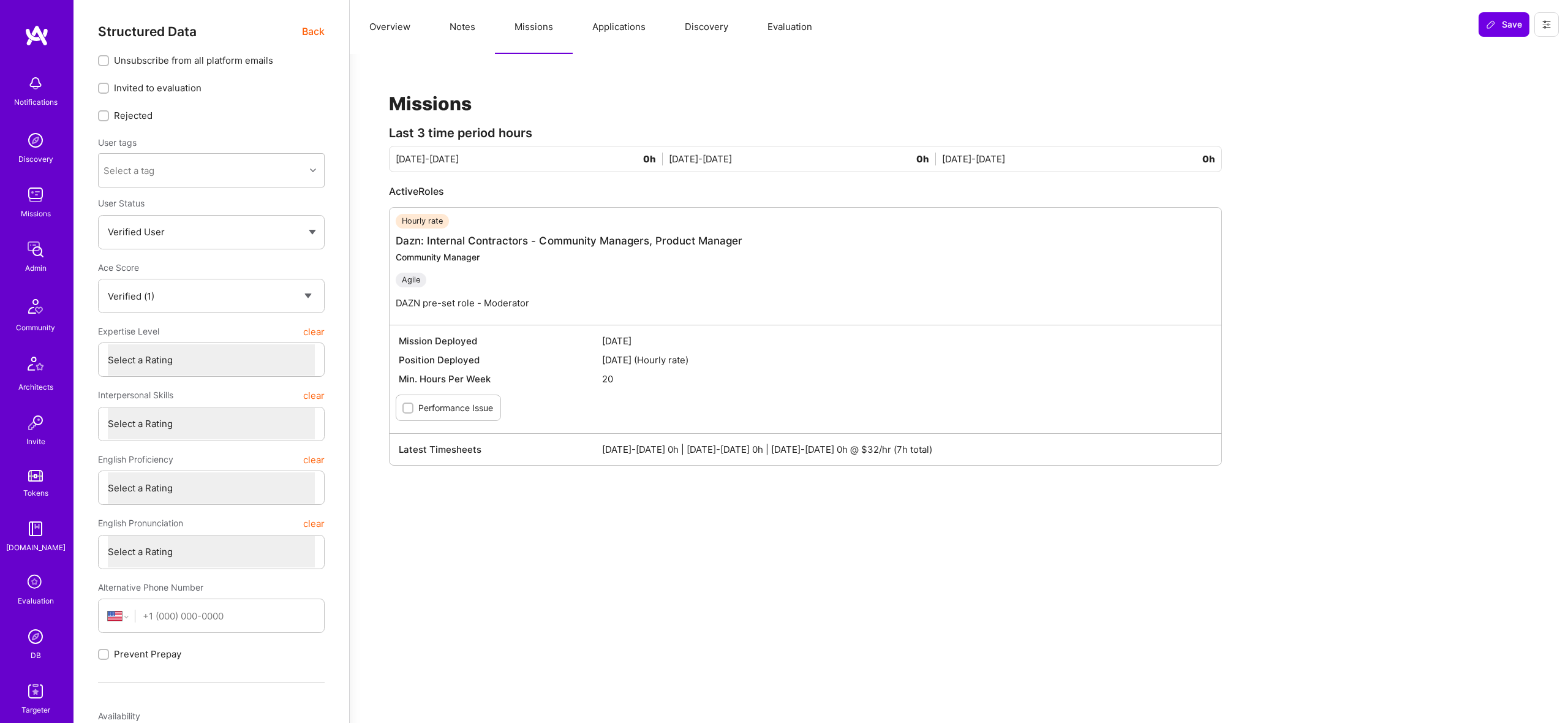
scroll to position [2, 0]
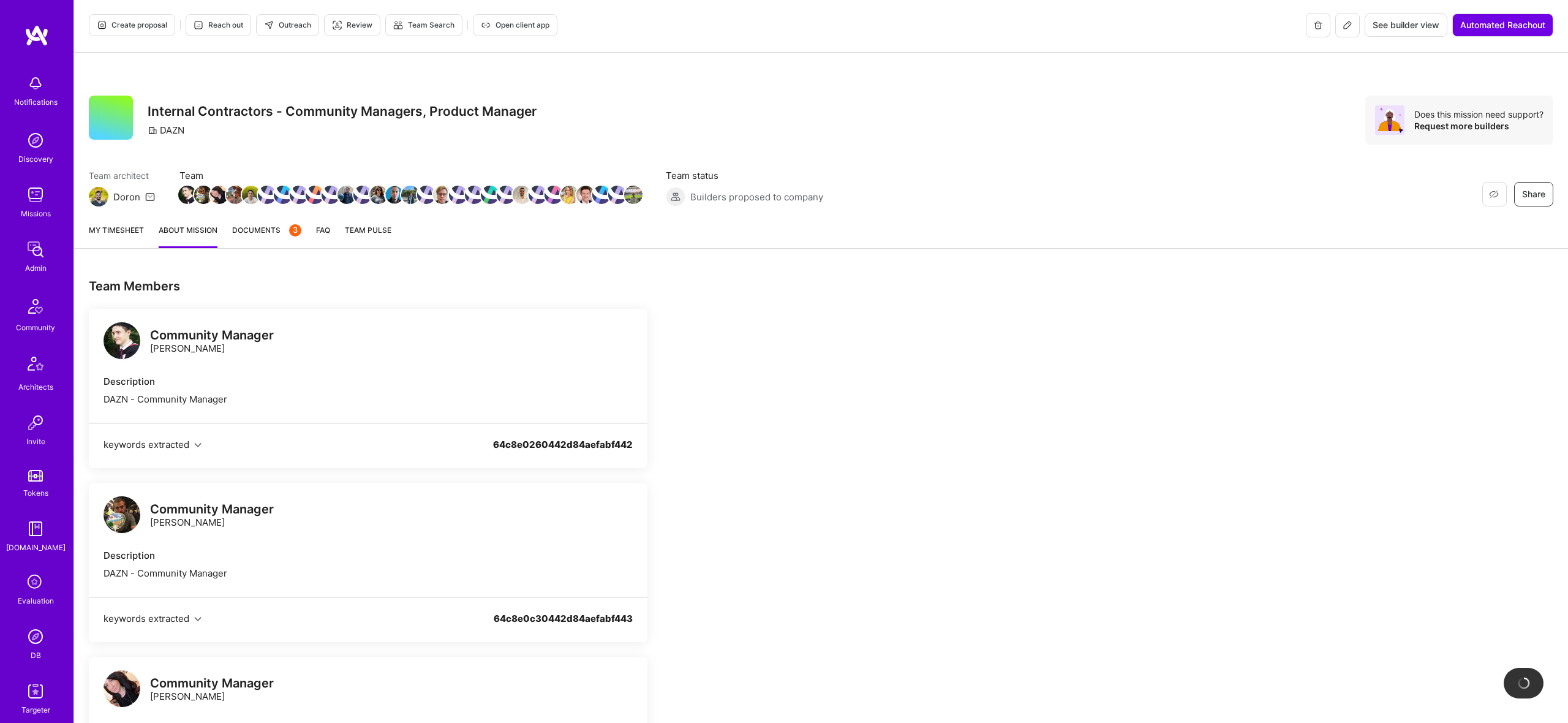
scroll to position [1033, 0]
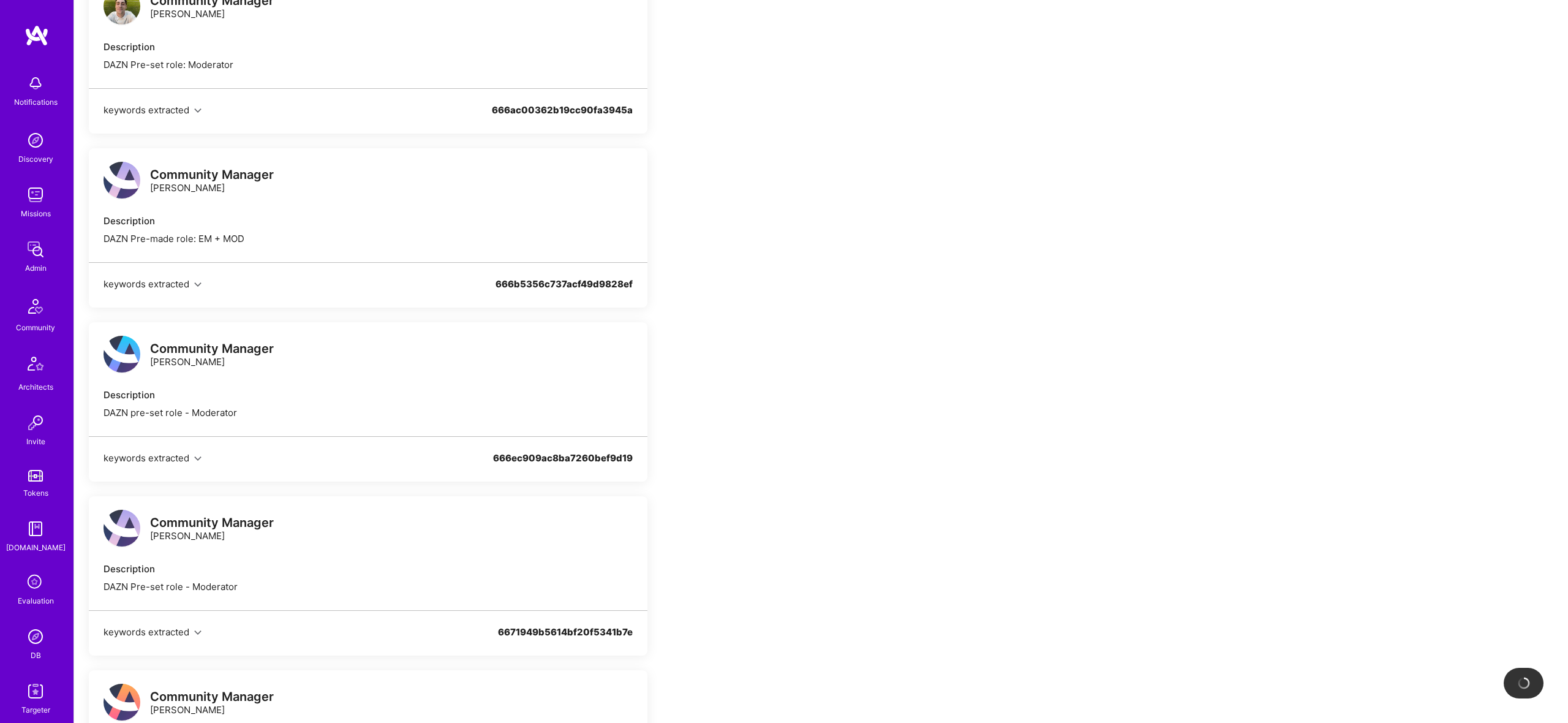
click at [111, 364] on img at bounding box center [121, 354] width 37 height 37
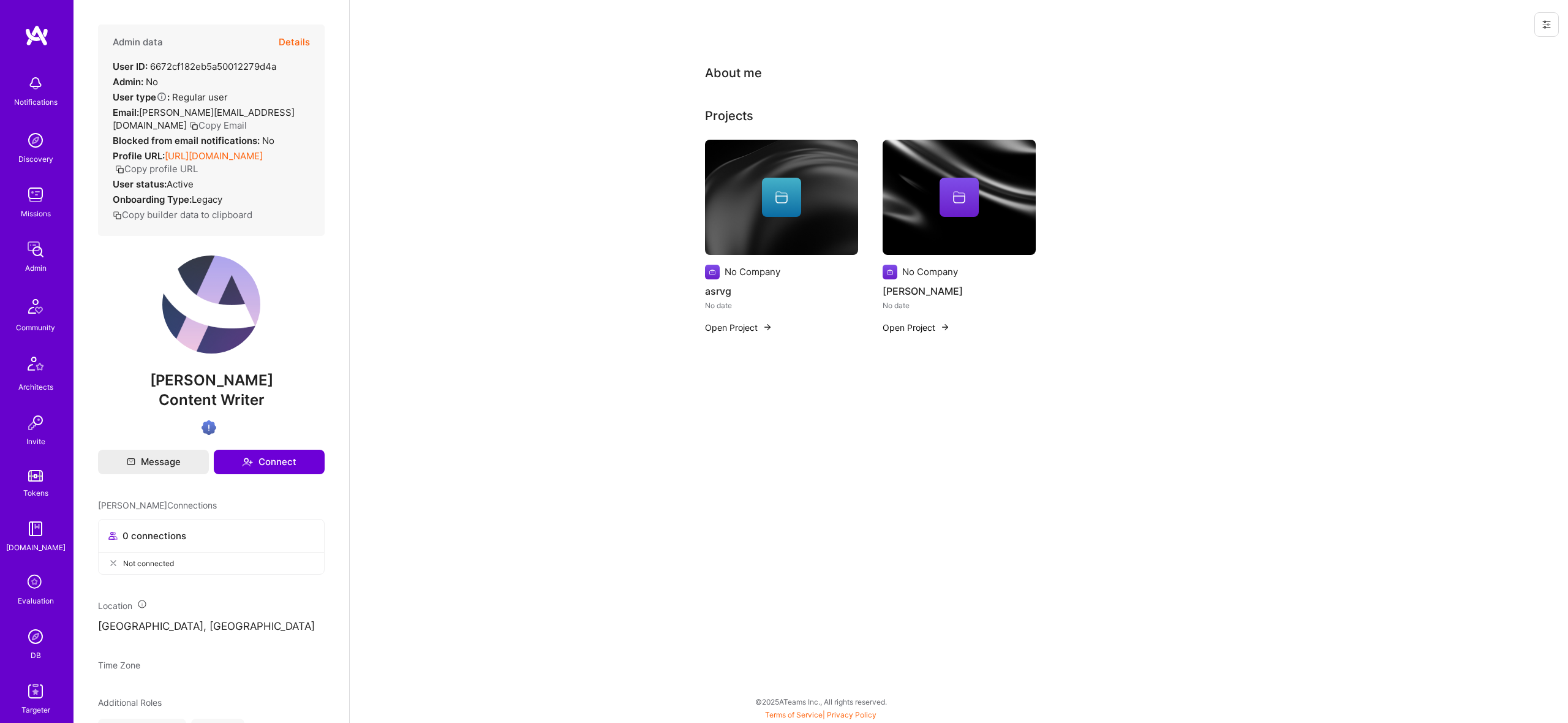
click at [293, 43] on button "Details" at bounding box center [295, 42] width 32 height 36
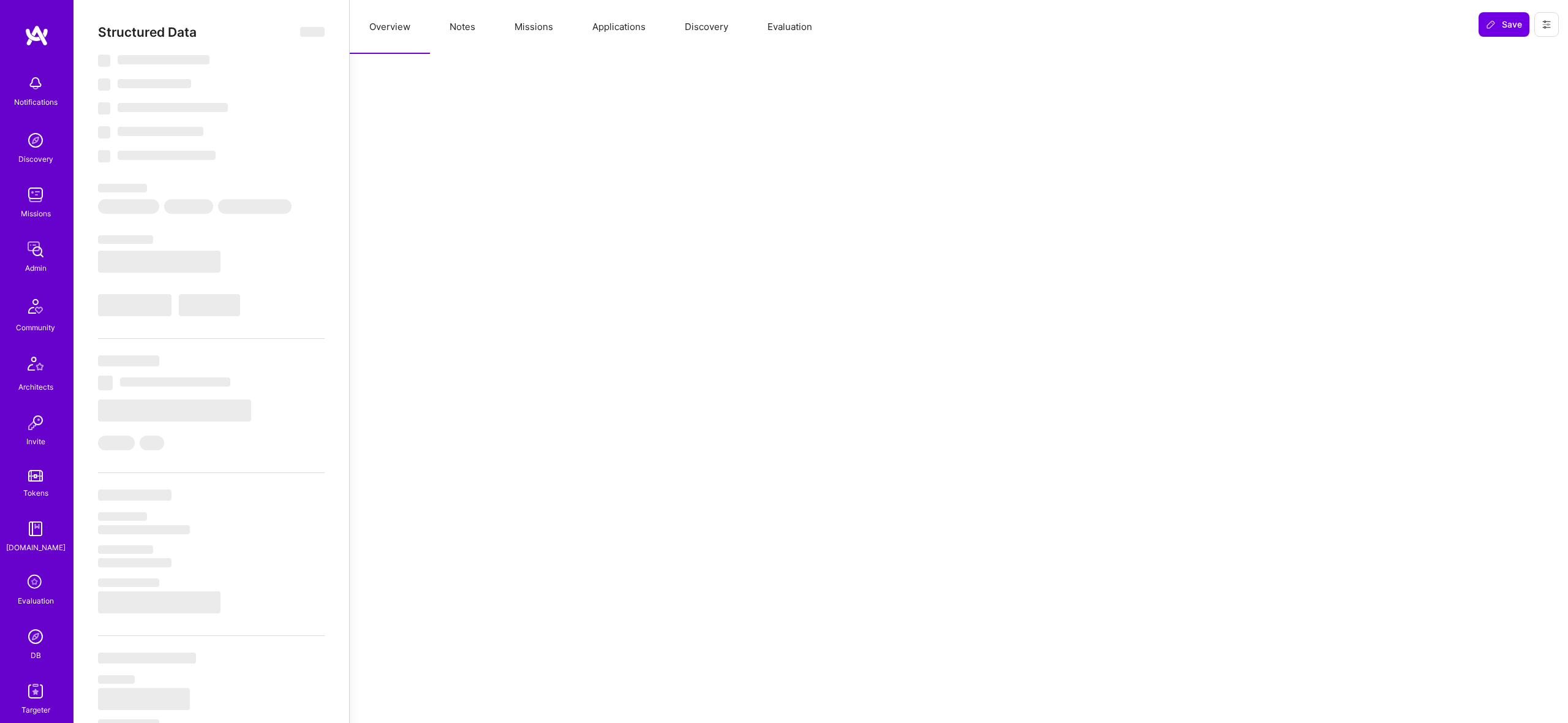
click at [537, 27] on button "Missions" at bounding box center [533, 27] width 77 height 54
type textarea "x"
select select "Verified"
select select "US"
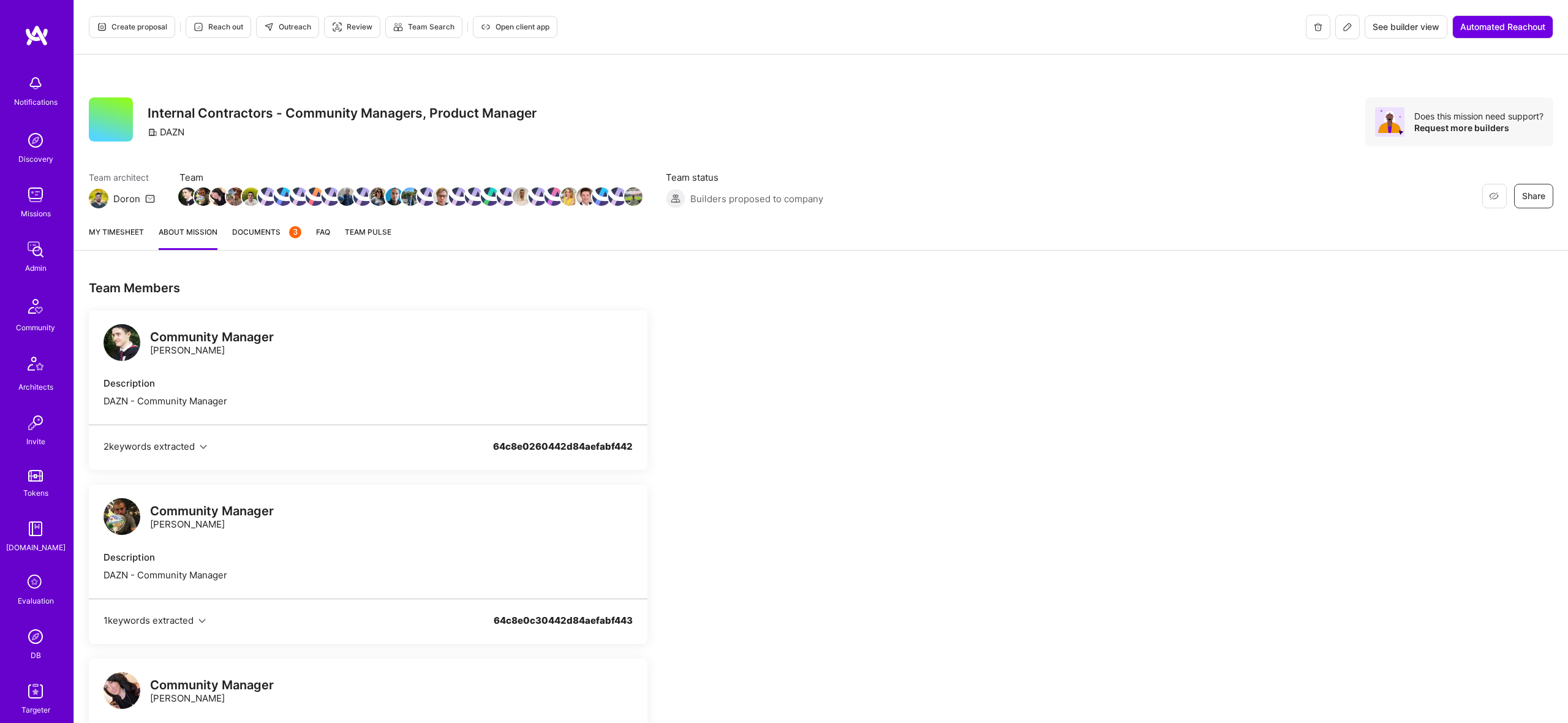
click at [123, 331] on img at bounding box center [121, 342] width 37 height 37
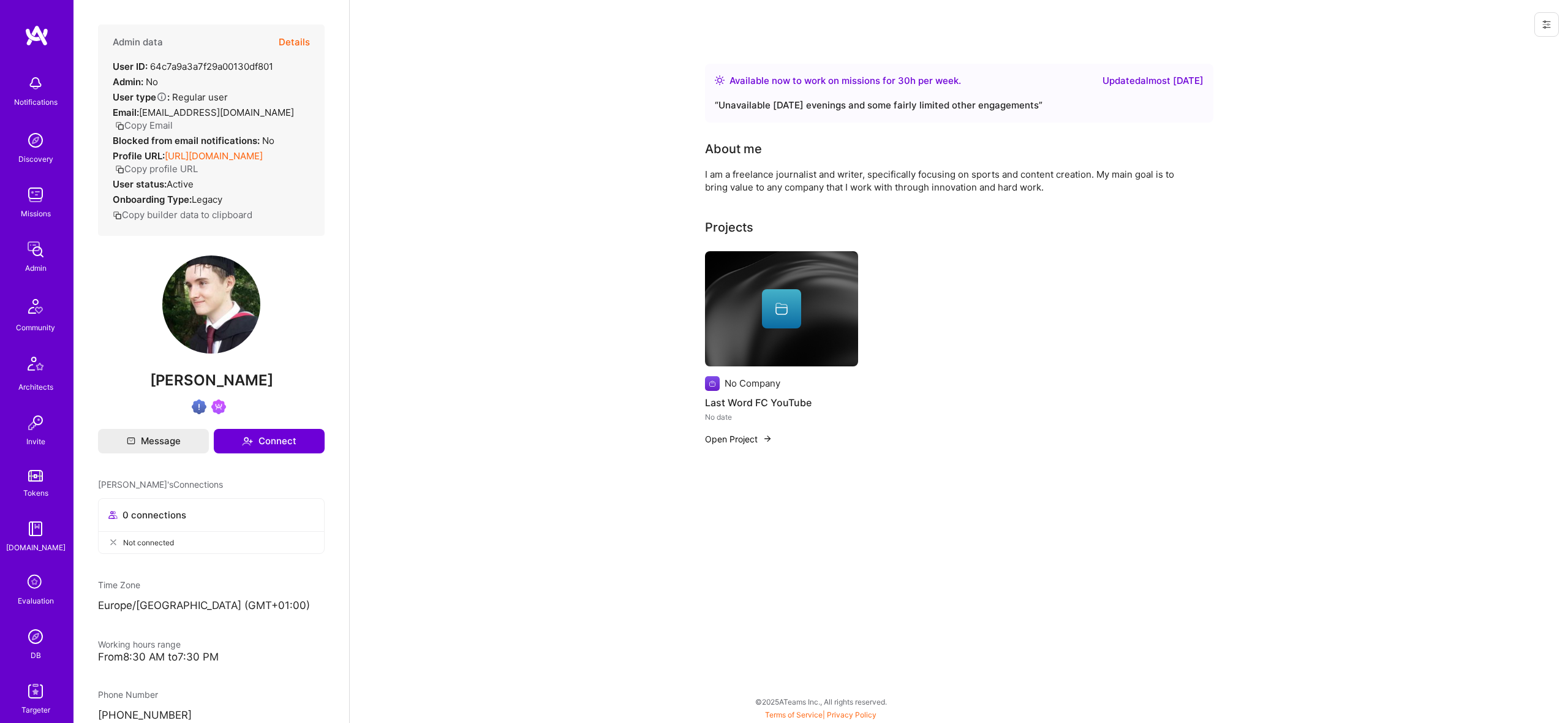
click at [293, 47] on button "Details" at bounding box center [295, 42] width 32 height 36
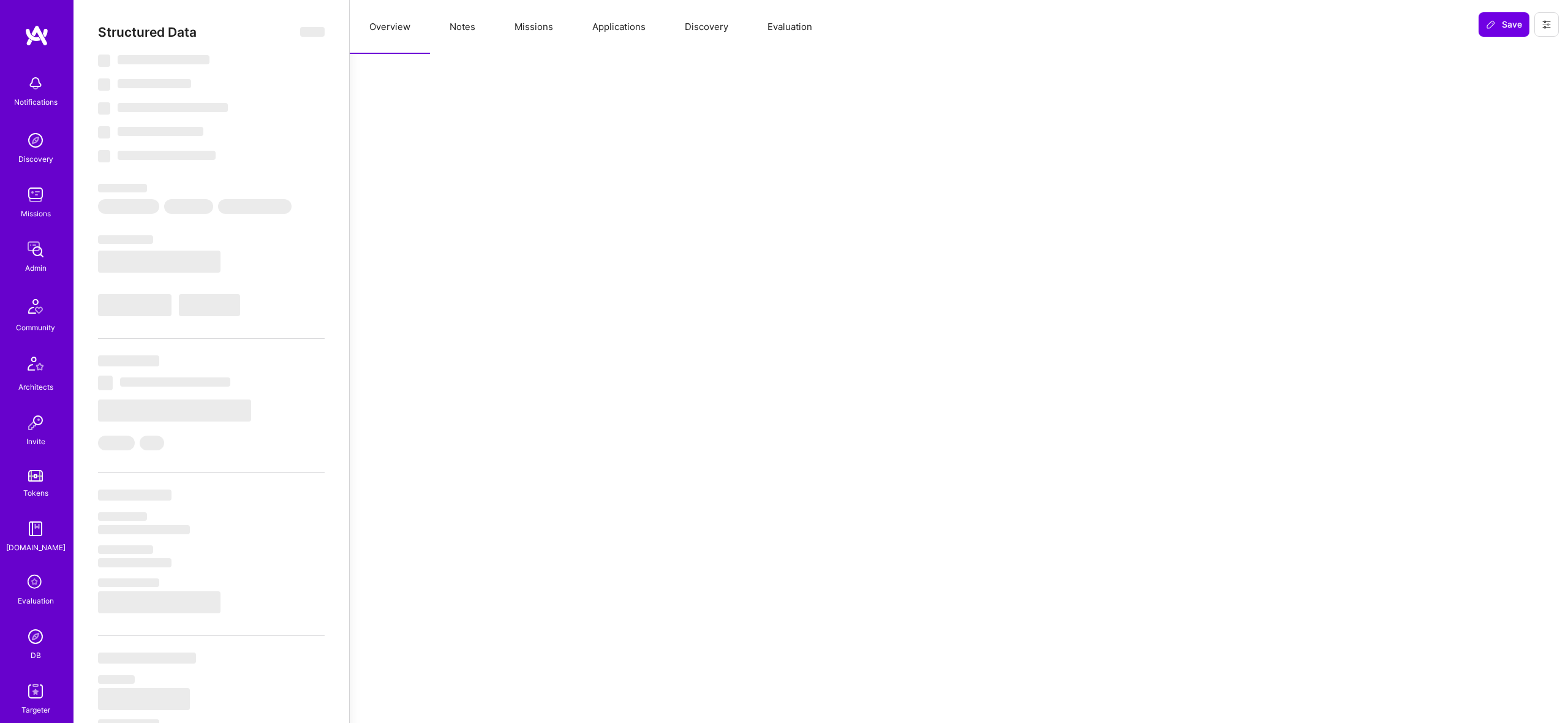
click at [538, 16] on button "Missions" at bounding box center [533, 27] width 77 height 54
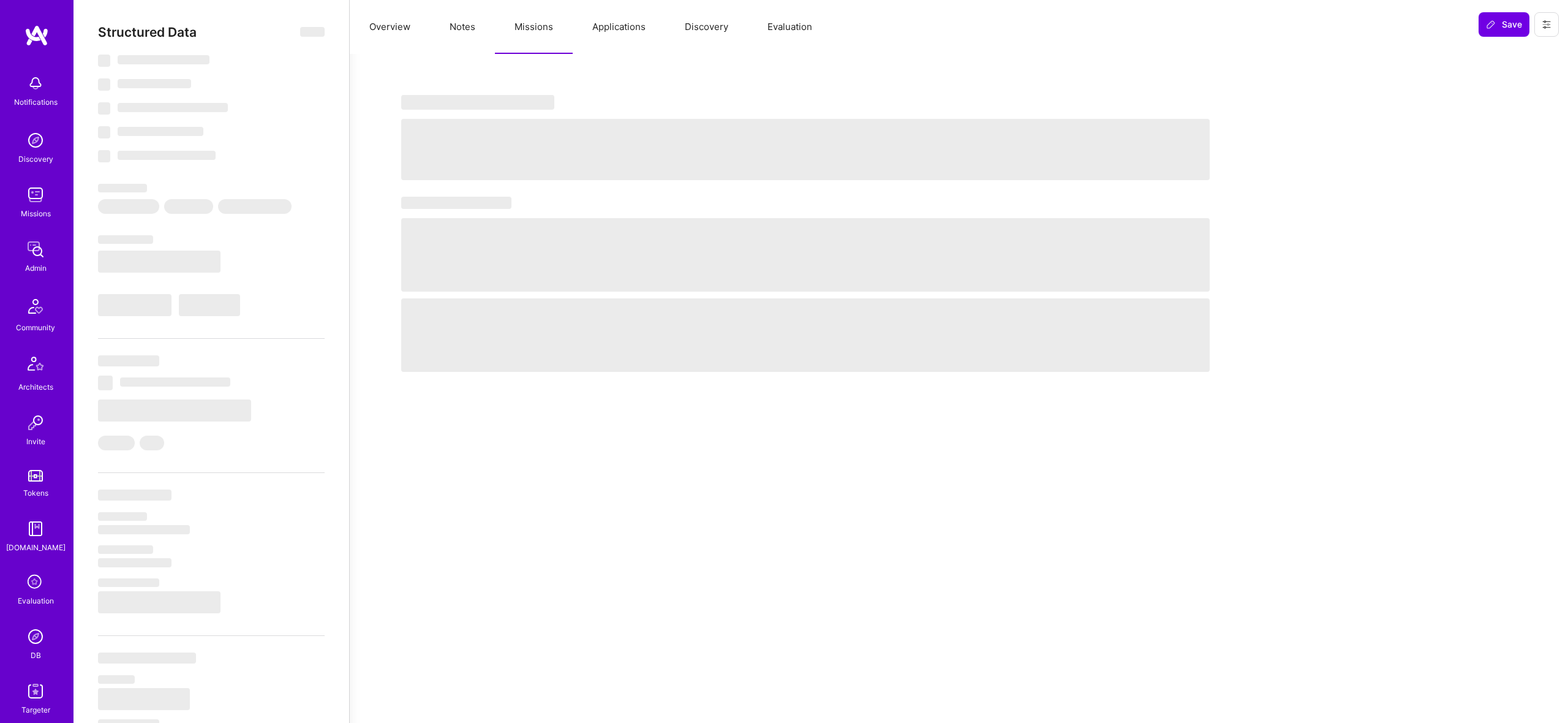
type textarea "x"
select select "Right Now"
select select "Verified"
select select "GB"
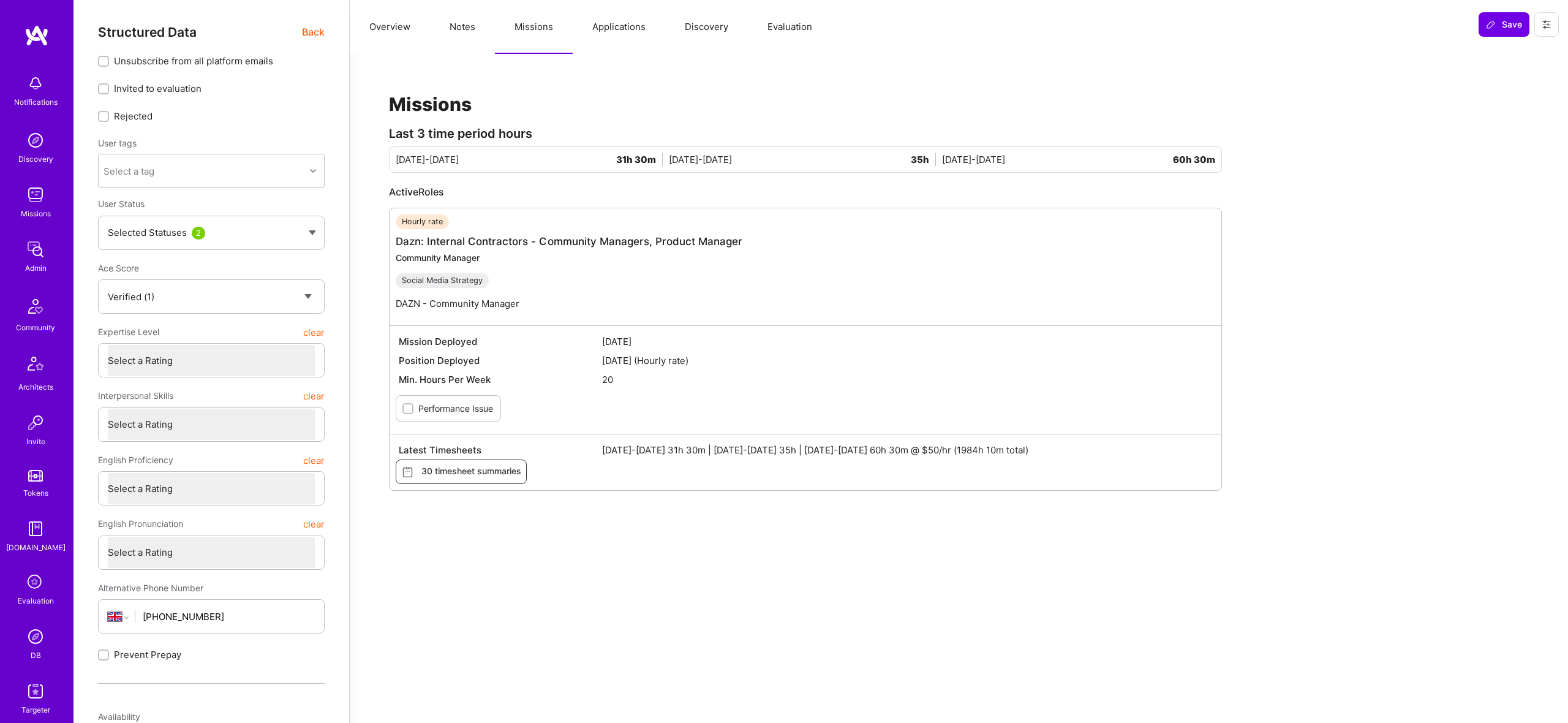
click at [317, 27] on span "Back" at bounding box center [313, 32] width 23 height 15
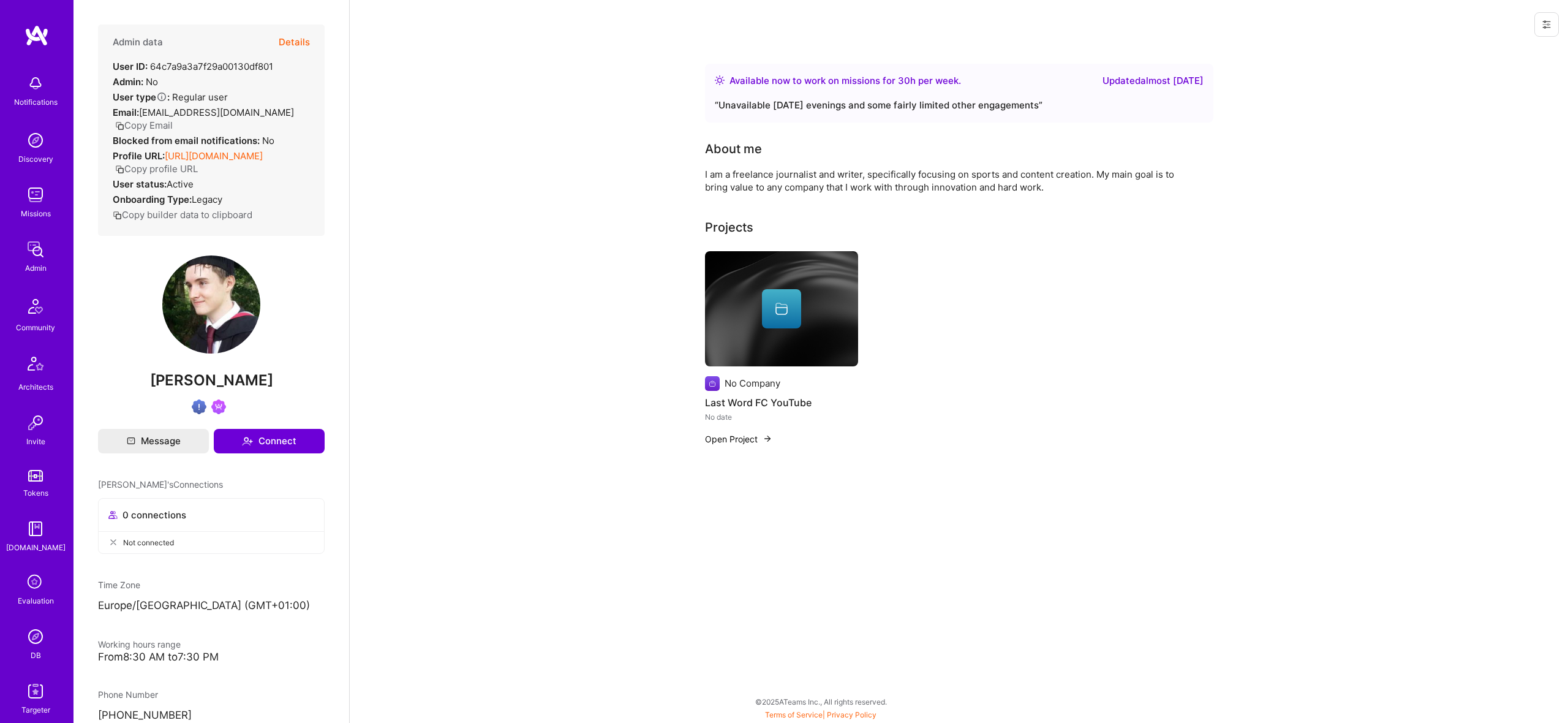
click at [172, 389] on span "[PERSON_NAME]" at bounding box center [212, 381] width 227 height 19
click at [164, 389] on span "[PERSON_NAME]" at bounding box center [212, 381] width 227 height 19
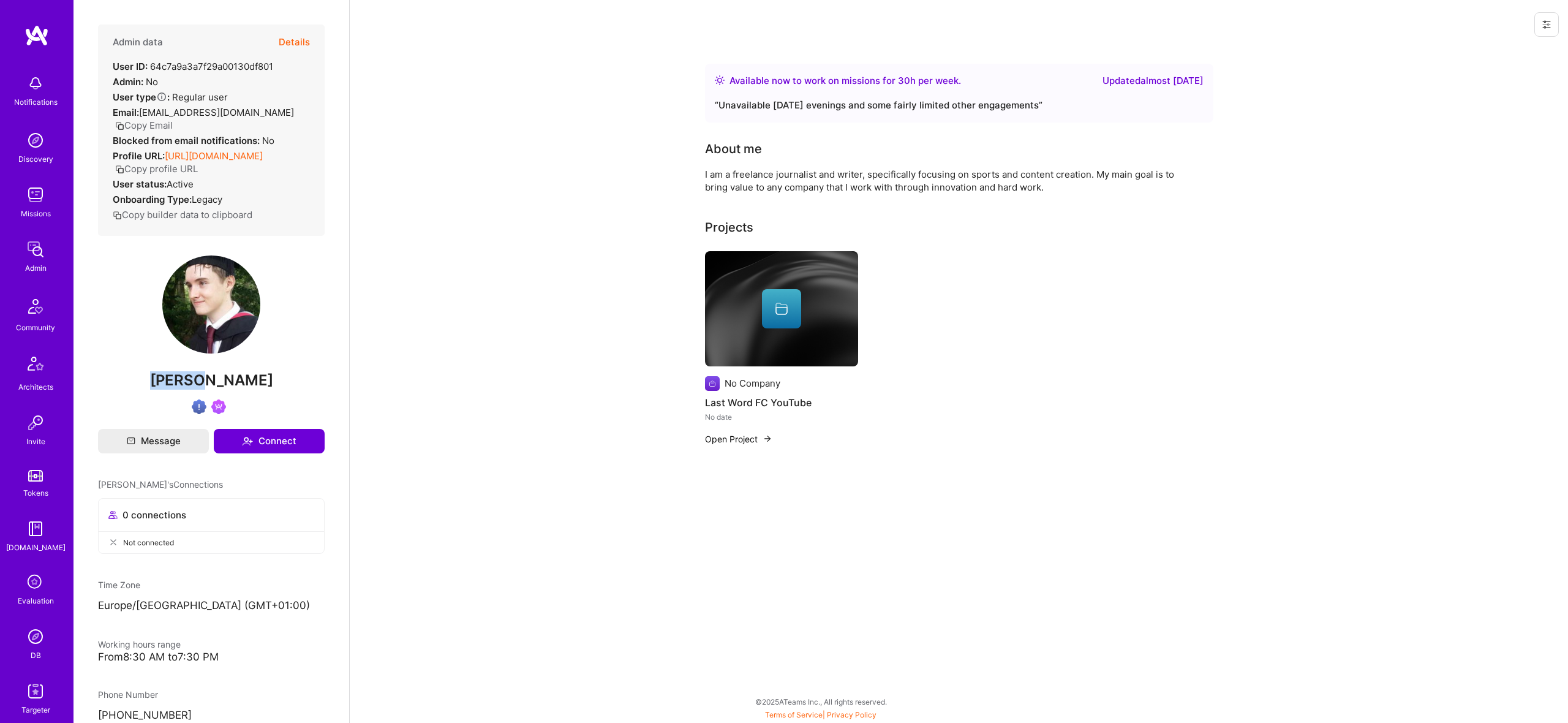
click at [44, 256] on img at bounding box center [35, 250] width 24 height 24
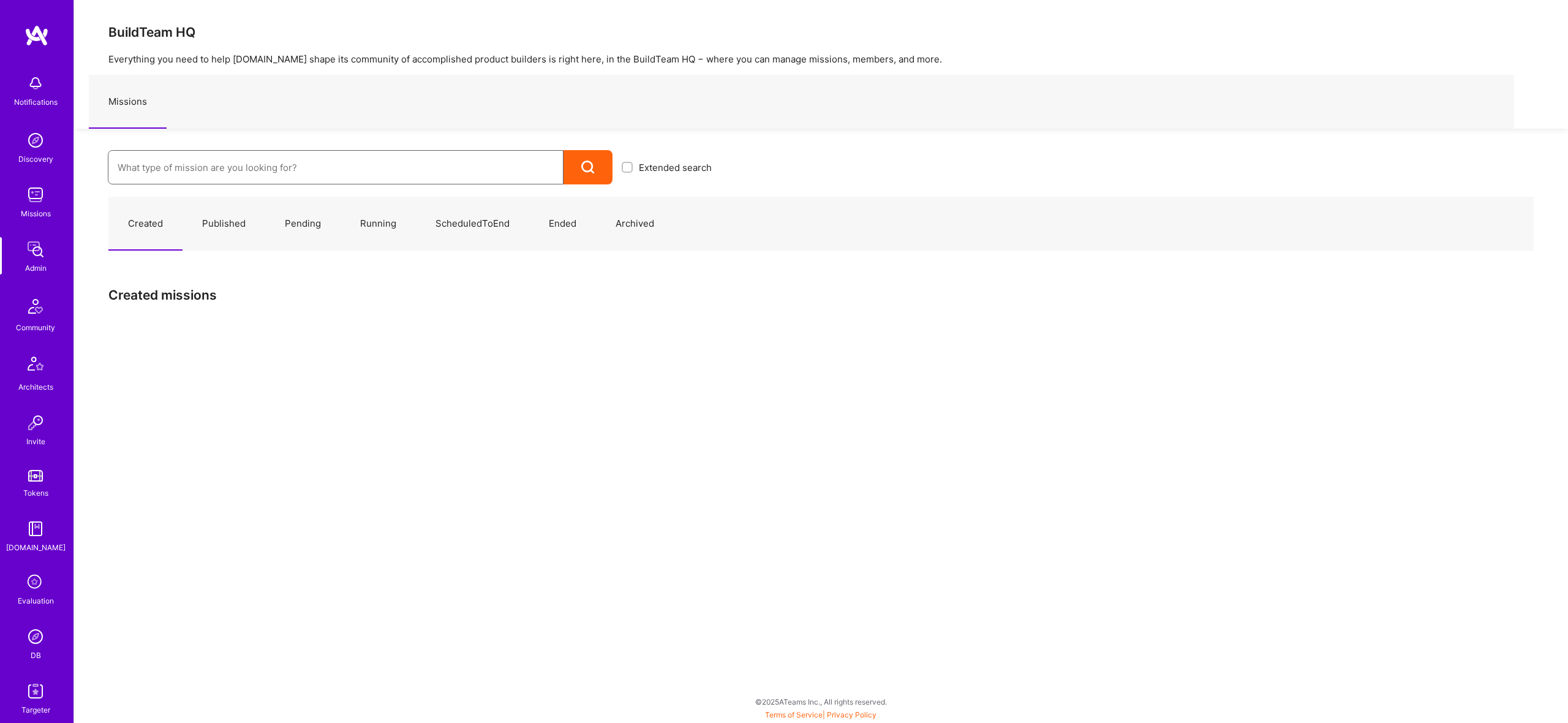
click at [374, 157] on input at bounding box center [336, 168] width 436 height 32
paste input "Eterneva: Creating a Digital & Diamond memory"
type input "Eterneva: Creating a Digital & Diamond memory"
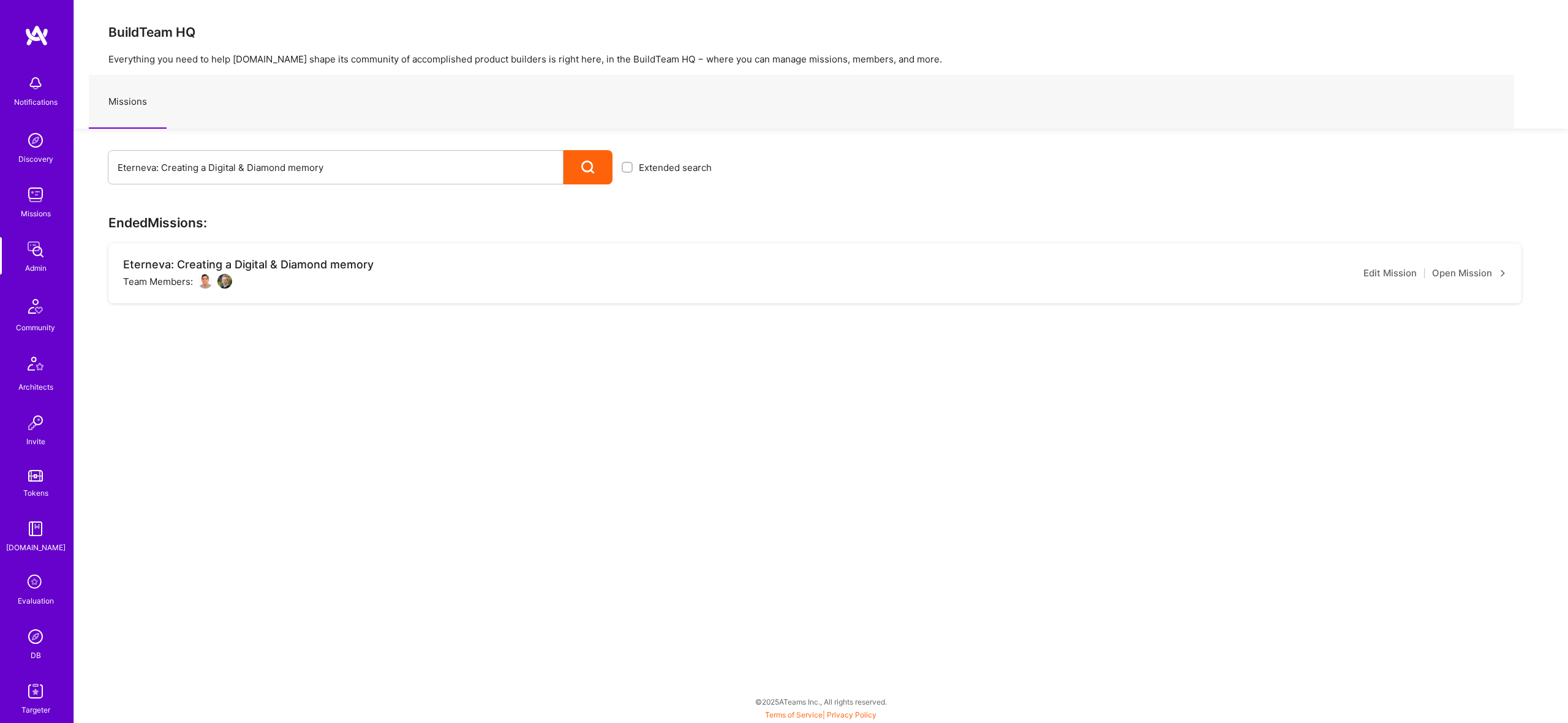
click at [220, 282] on img at bounding box center [224, 281] width 15 height 15
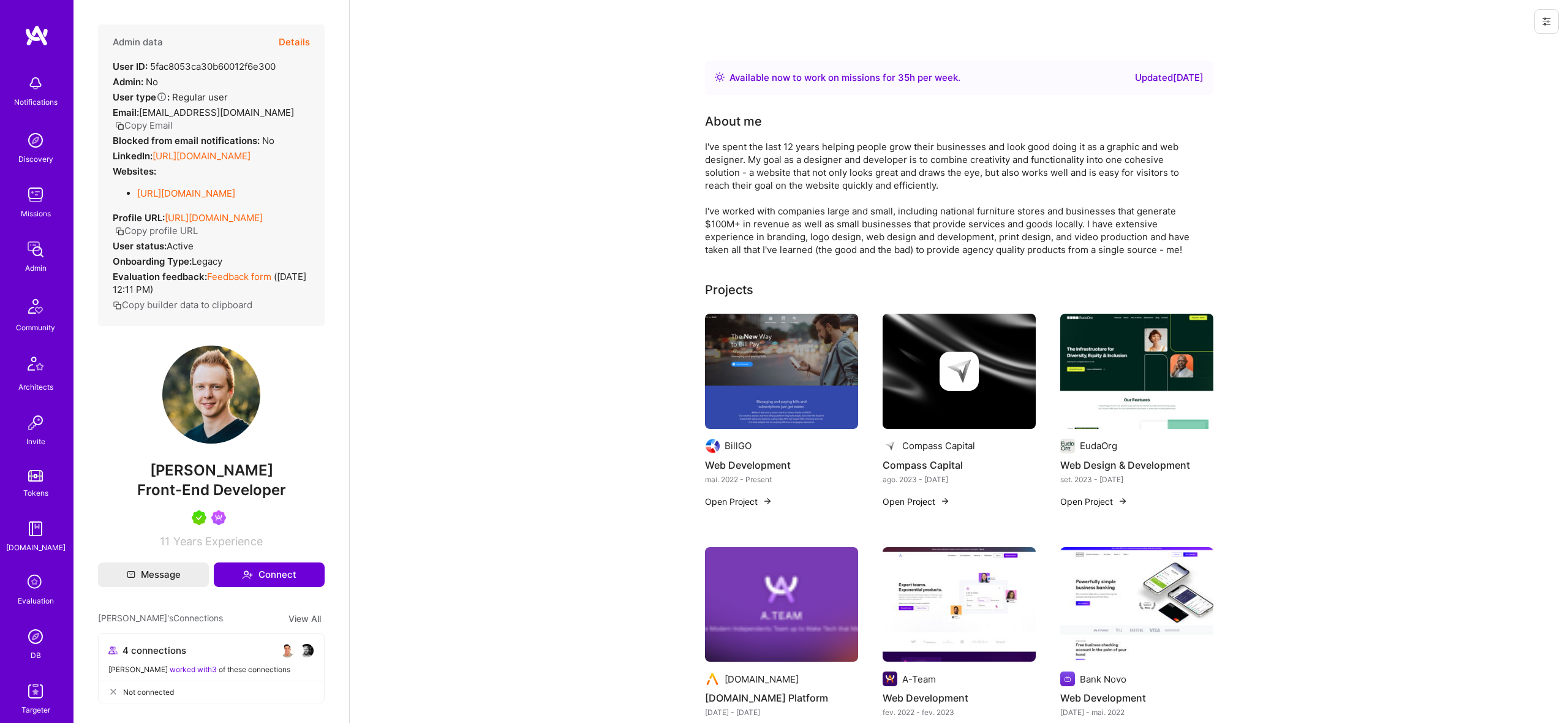
click at [289, 48] on button "Details" at bounding box center [295, 42] width 32 height 36
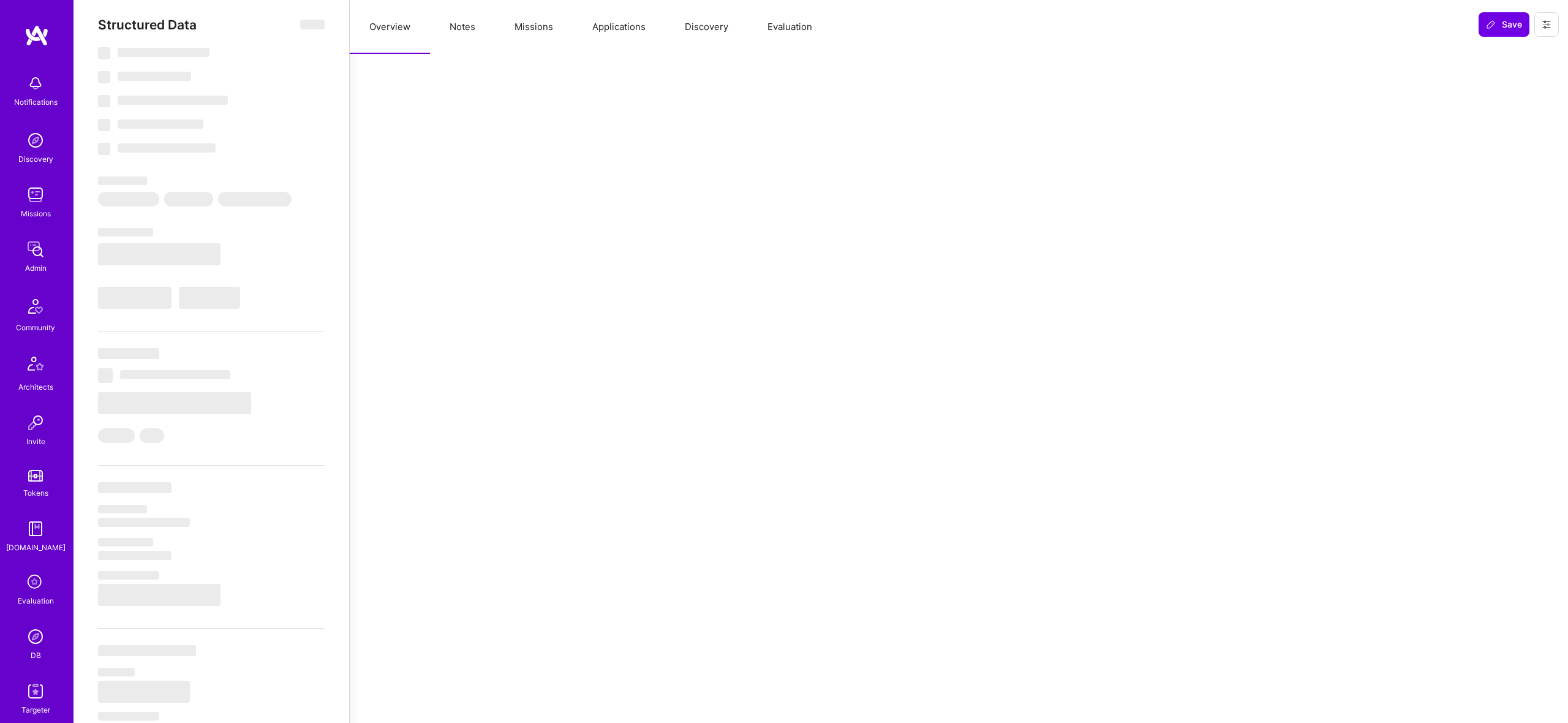
click at [533, 35] on button "Missions" at bounding box center [533, 27] width 77 height 54
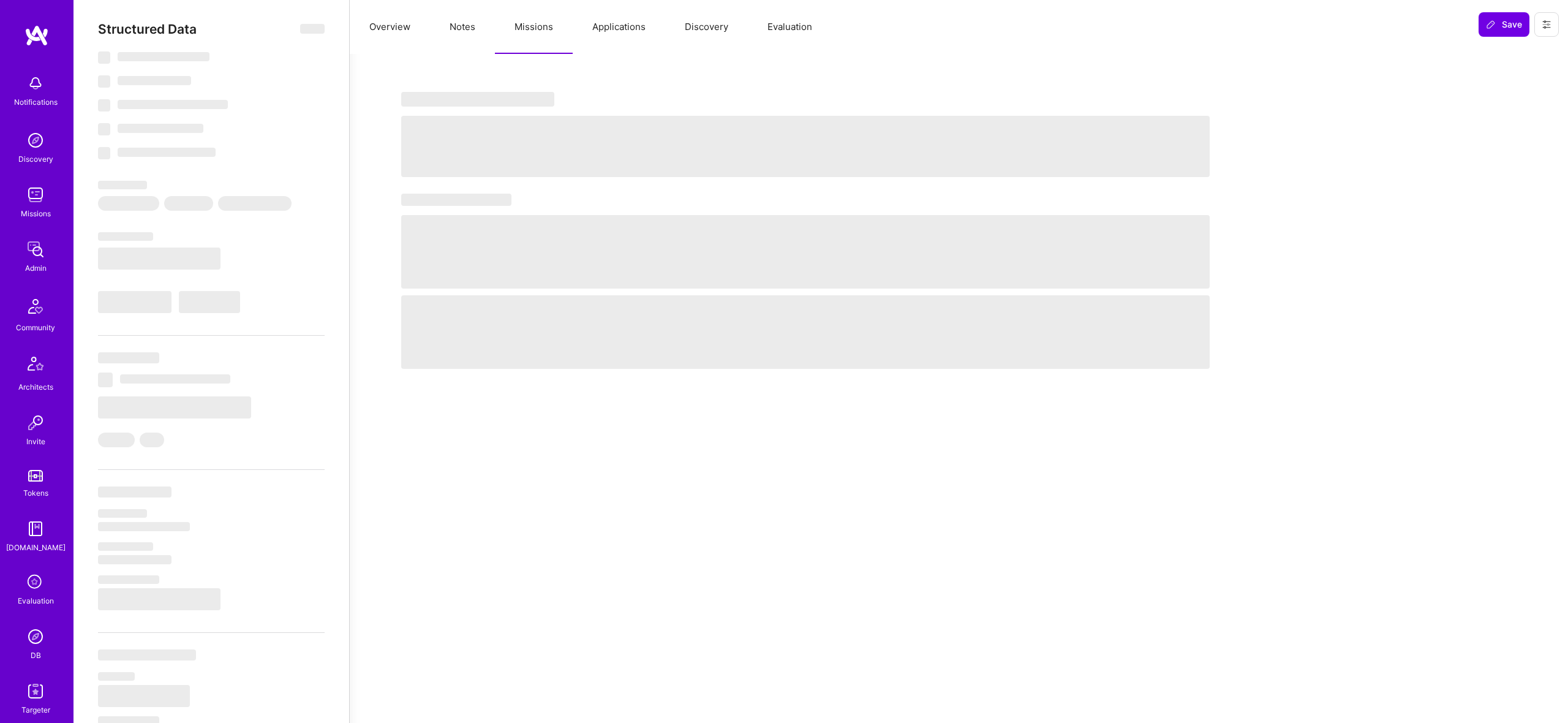
scroll to position [1, 0]
type textarea "x"
select select "Right Now"
select select "5"
select select "4"
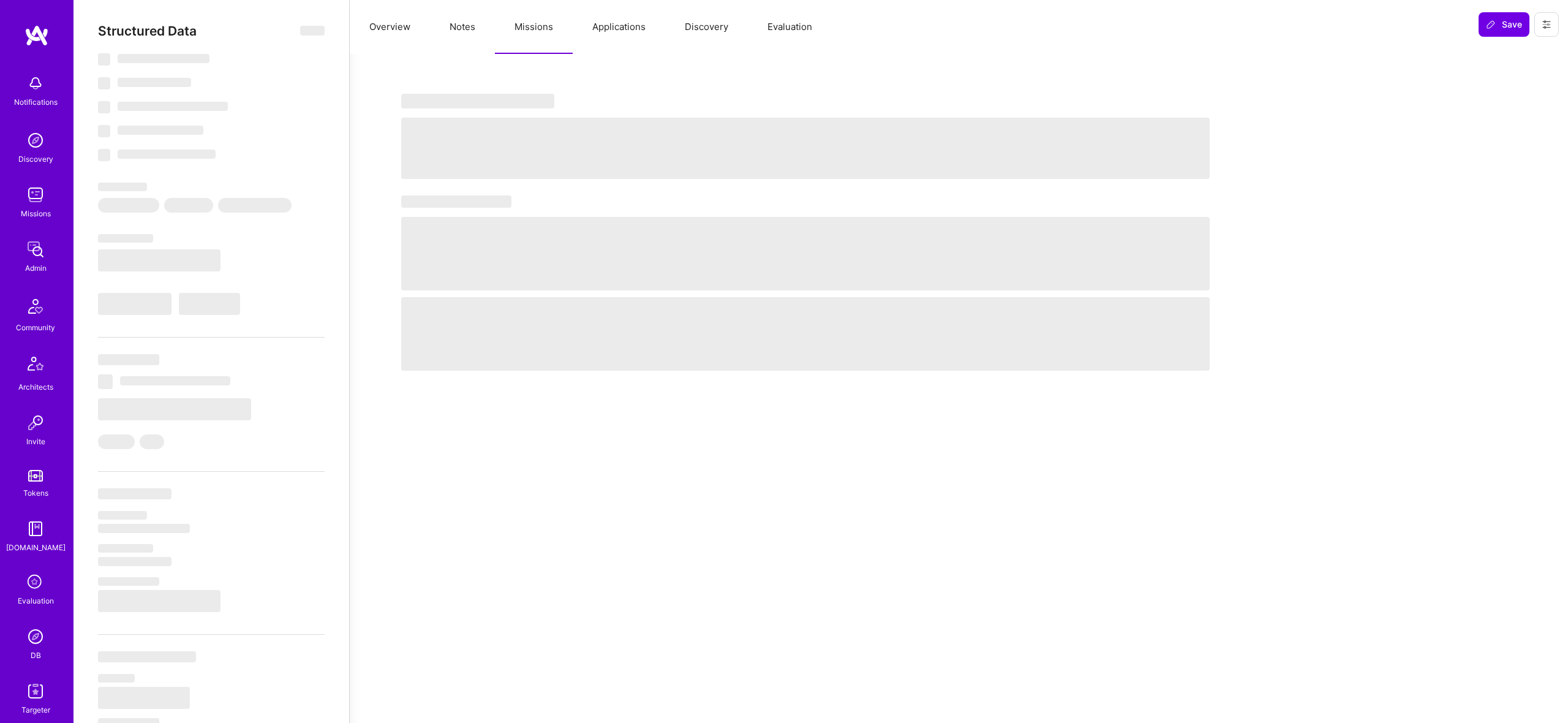
select select "7"
select select "US"
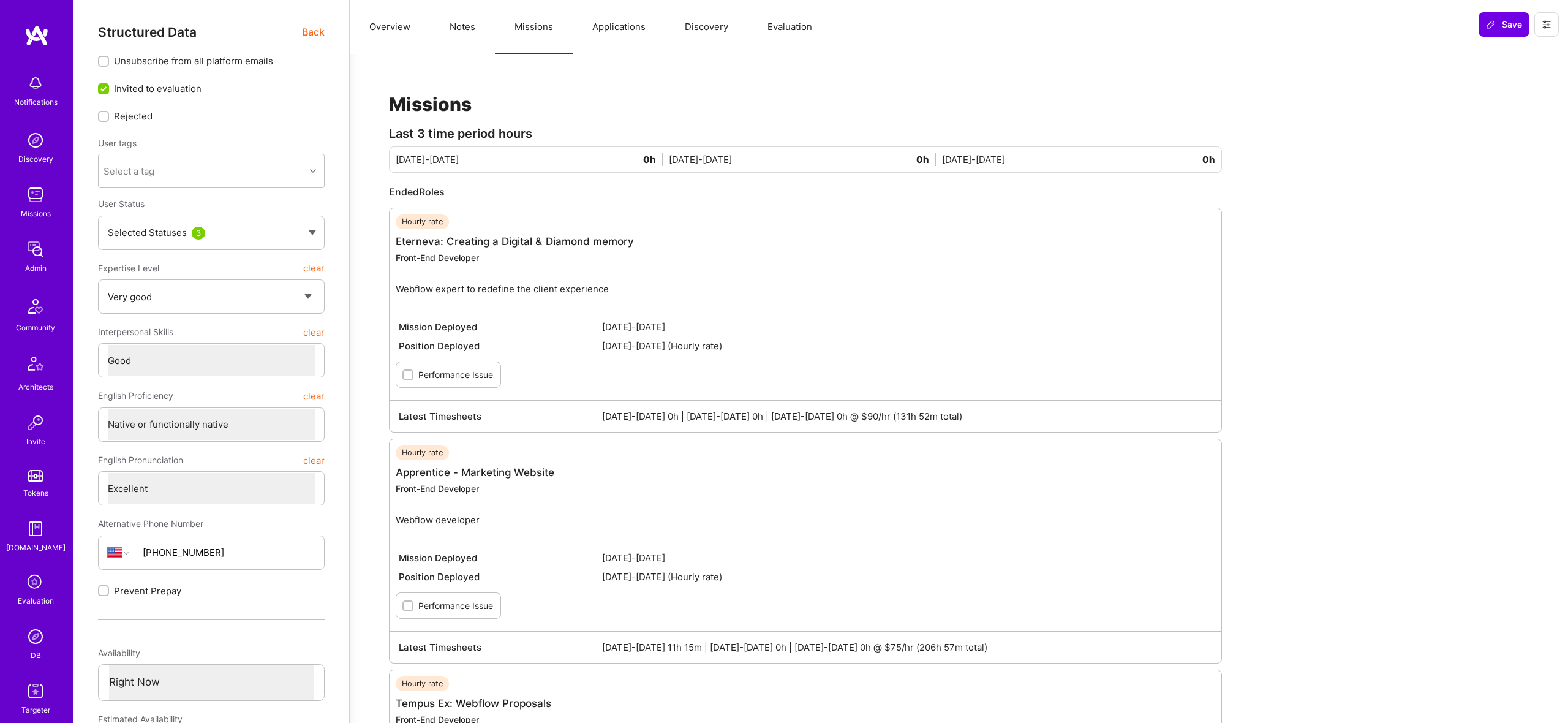
scroll to position [0, 0]
